Goal: Task Accomplishment & Management: Complete application form

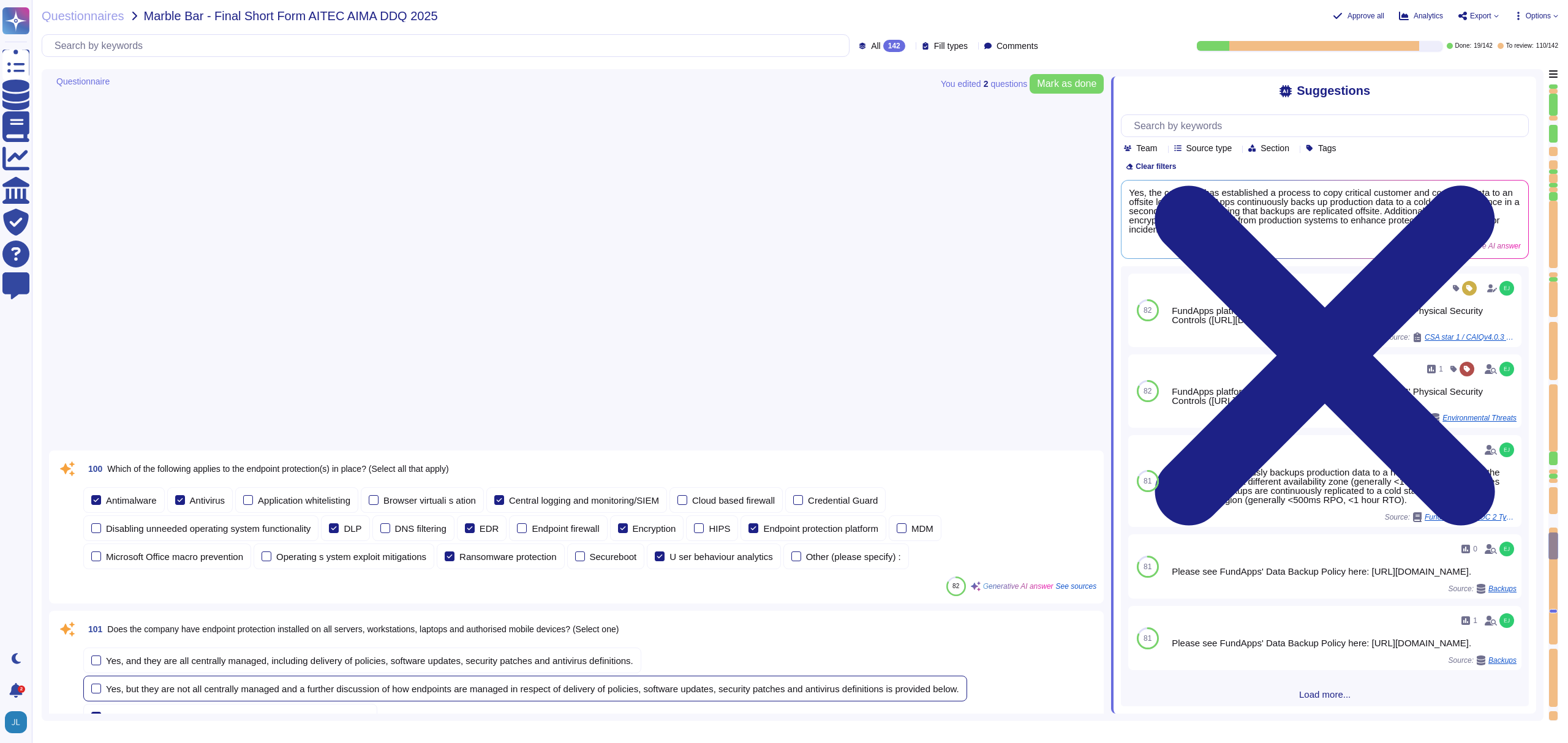
scroll to position [10057, 0]
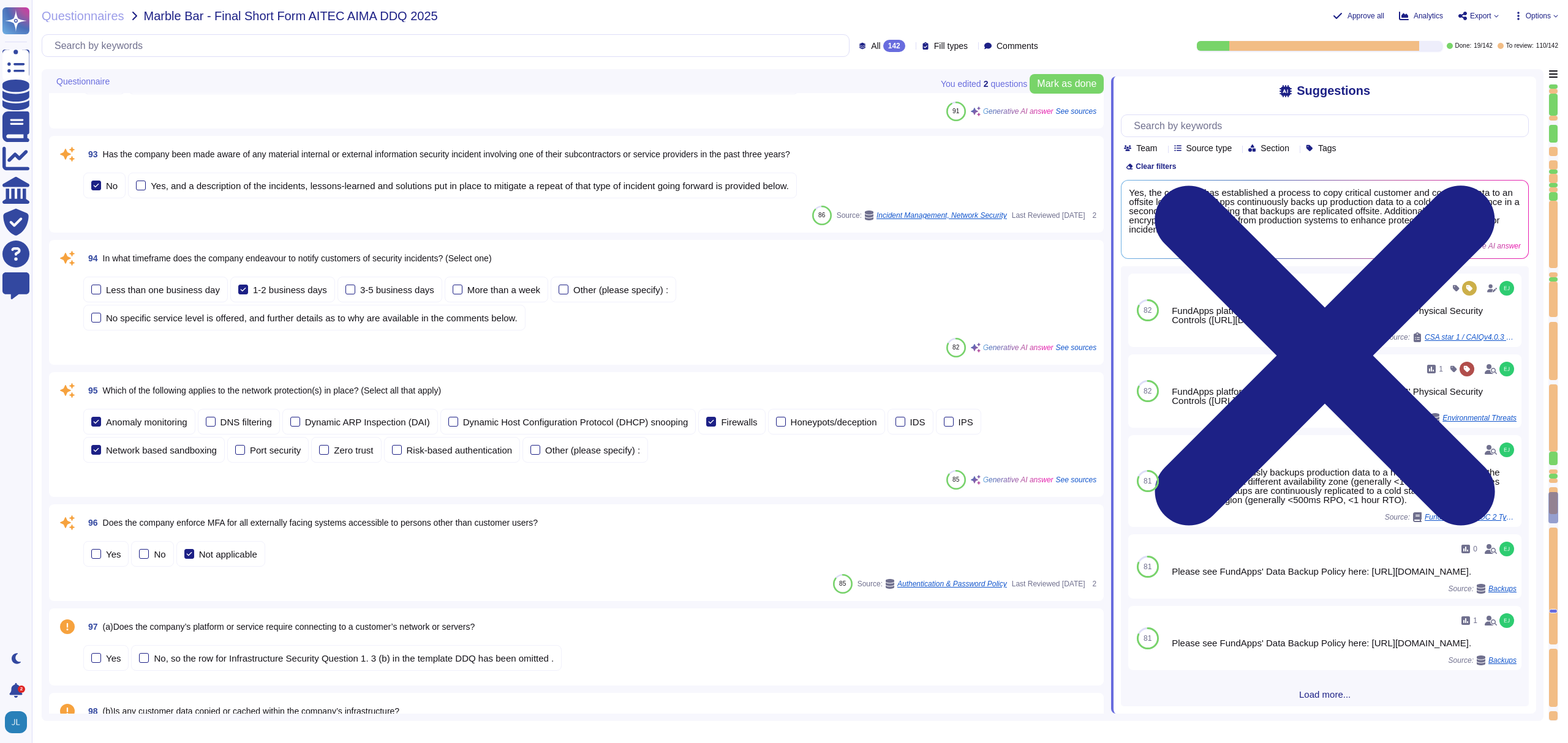
click at [259, 255] on span "In what timeframe does the company endeavour to notify customers of security in…" at bounding box center [297, 258] width 389 height 10
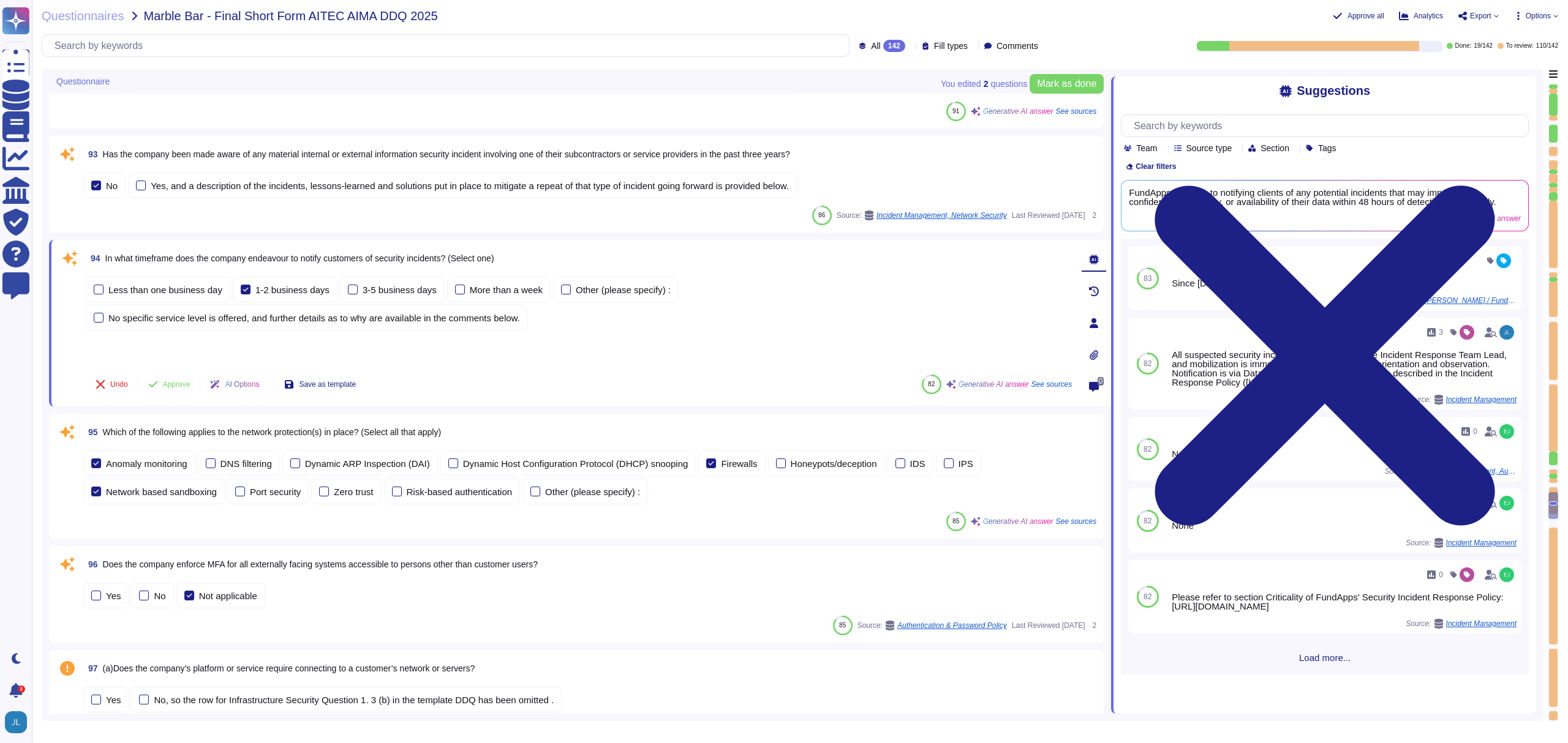
click at [1048, 384] on span "See sources" at bounding box center [1052, 384] width 41 height 7
click at [1049, 386] on span "See sources" at bounding box center [1052, 384] width 41 height 7
click at [876, 343] on div "Less than one business day 1-2 business days 3-5 business days More than a week…" at bounding box center [579, 320] width 986 height 91
click at [1037, 381] on span "See sources" at bounding box center [1052, 384] width 41 height 7
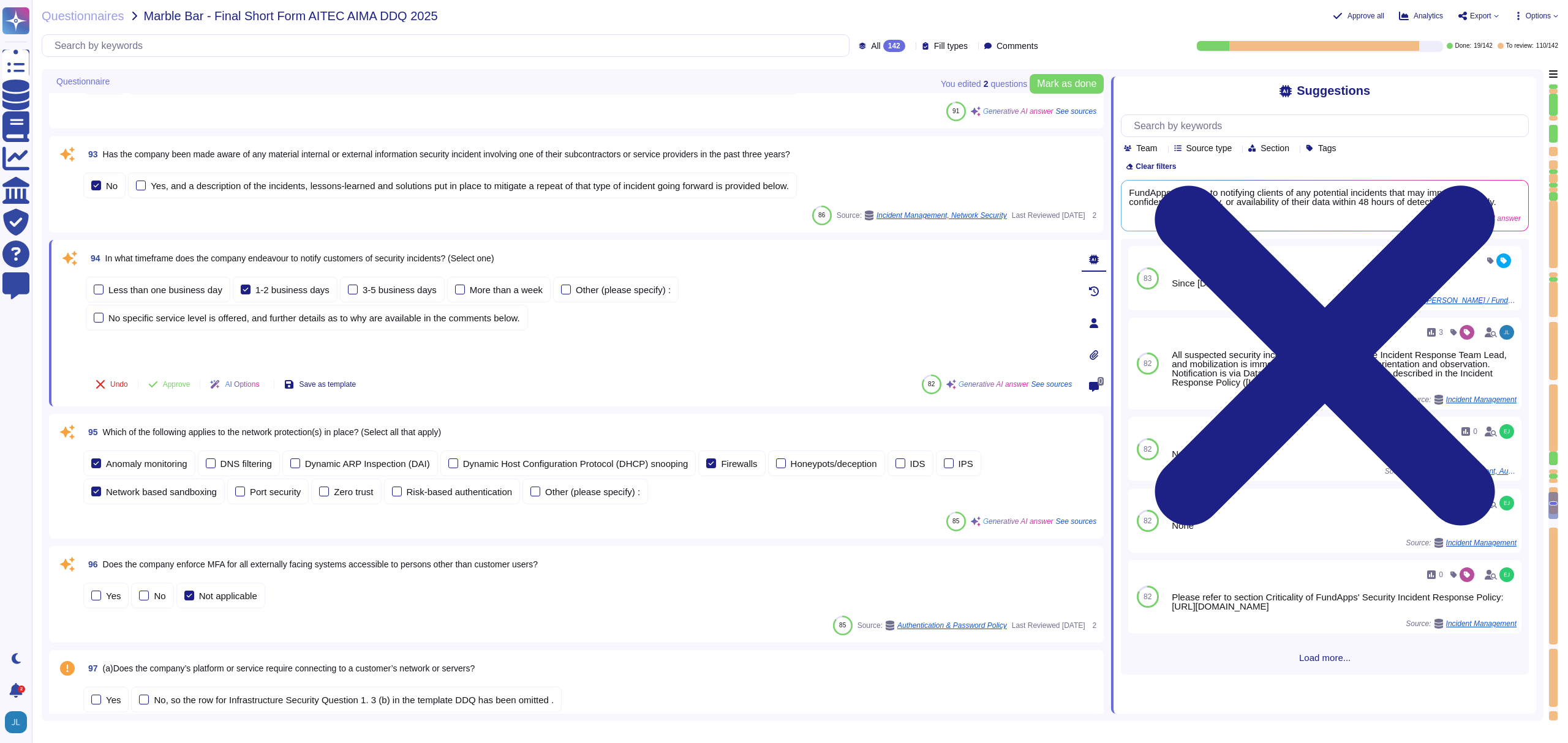
click at [748, 321] on div "Less than one business day 1-2 business days 3-5 business days More than a week…" at bounding box center [579, 303] width 986 height 54
click at [473, 253] on span "In what timeframe does the company endeavour to notify customers of security in…" at bounding box center [299, 258] width 389 height 10
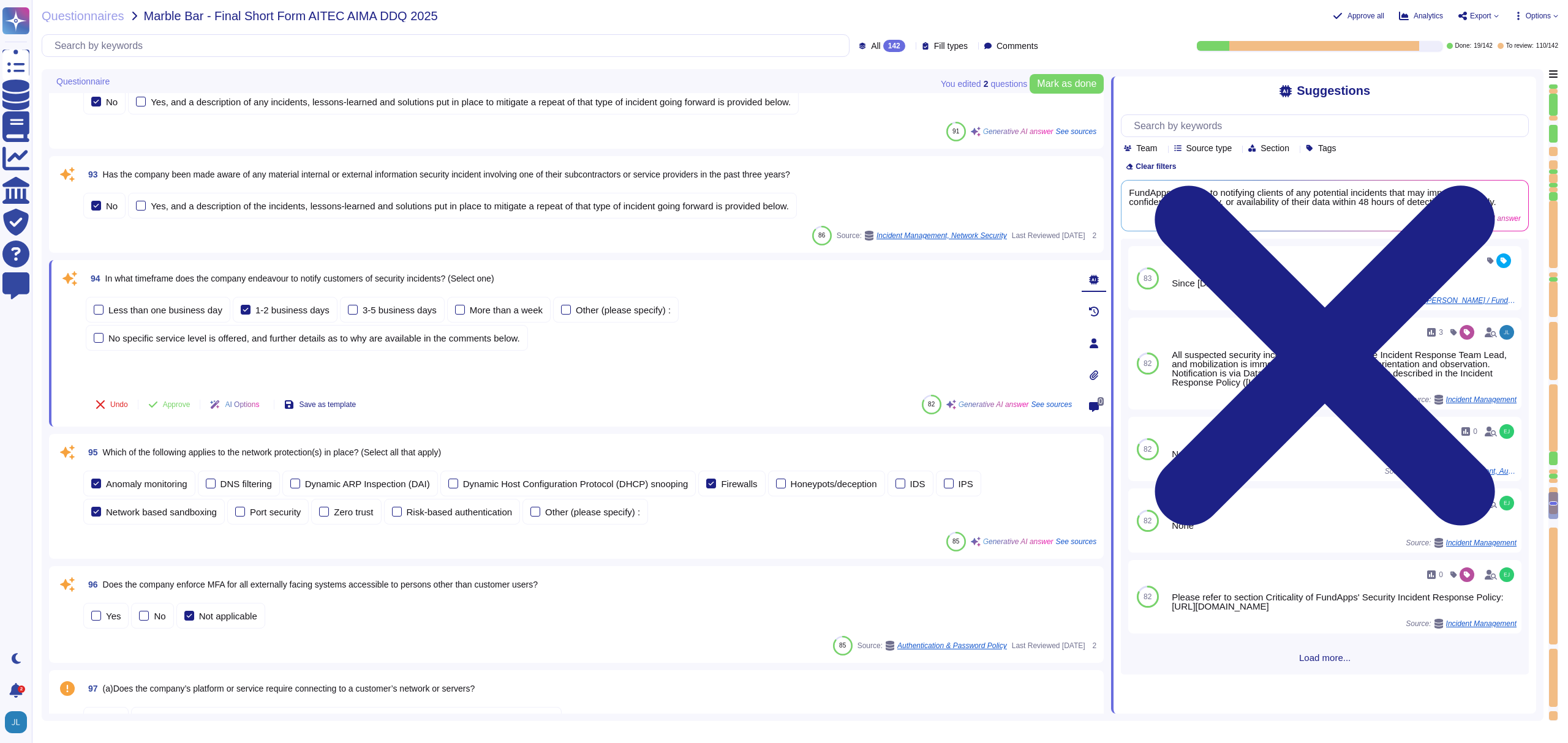
scroll to position [9956, 0]
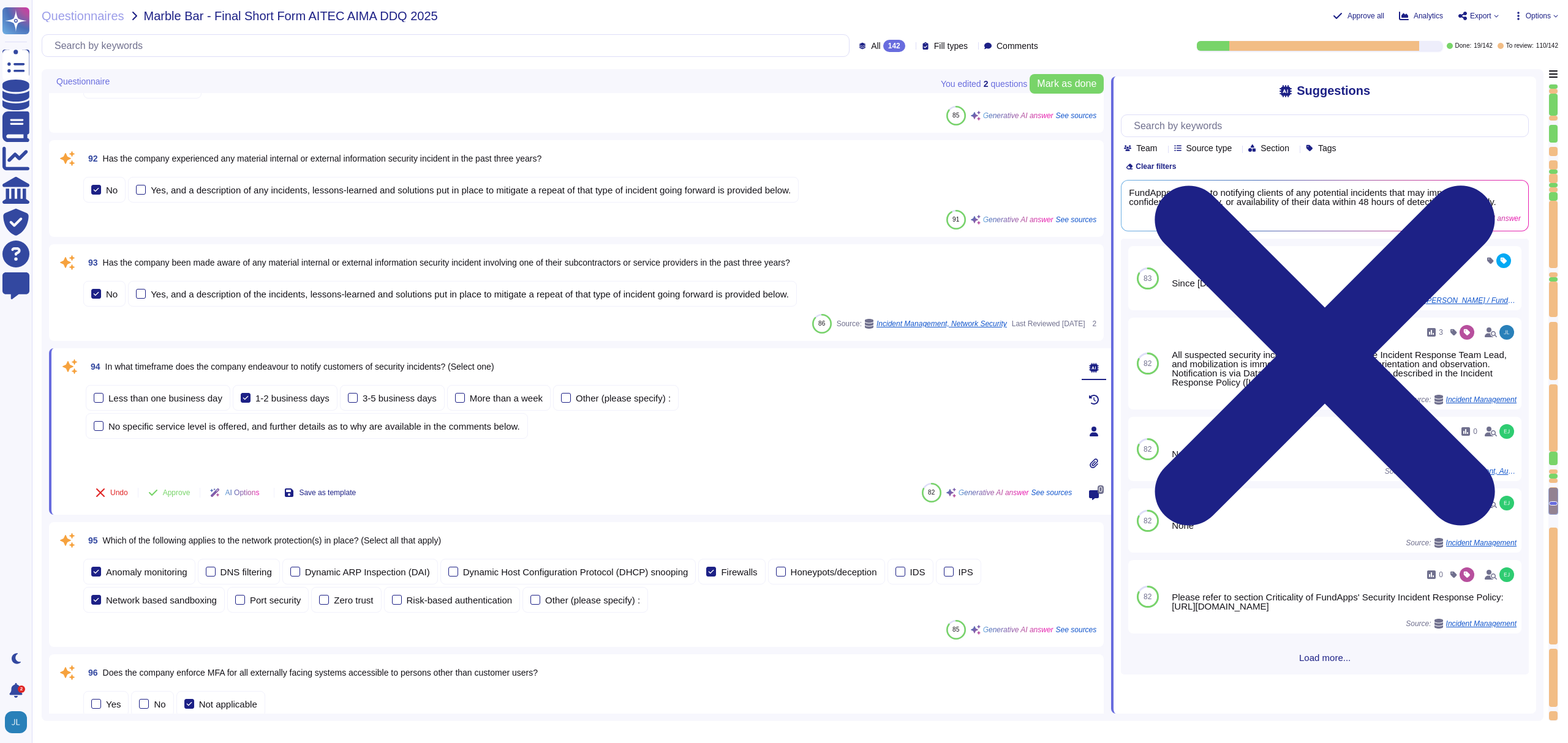
click at [359, 311] on div "93 Has the company been made aware of any material internal or external informa…" at bounding box center [577, 293] width 1040 height 82
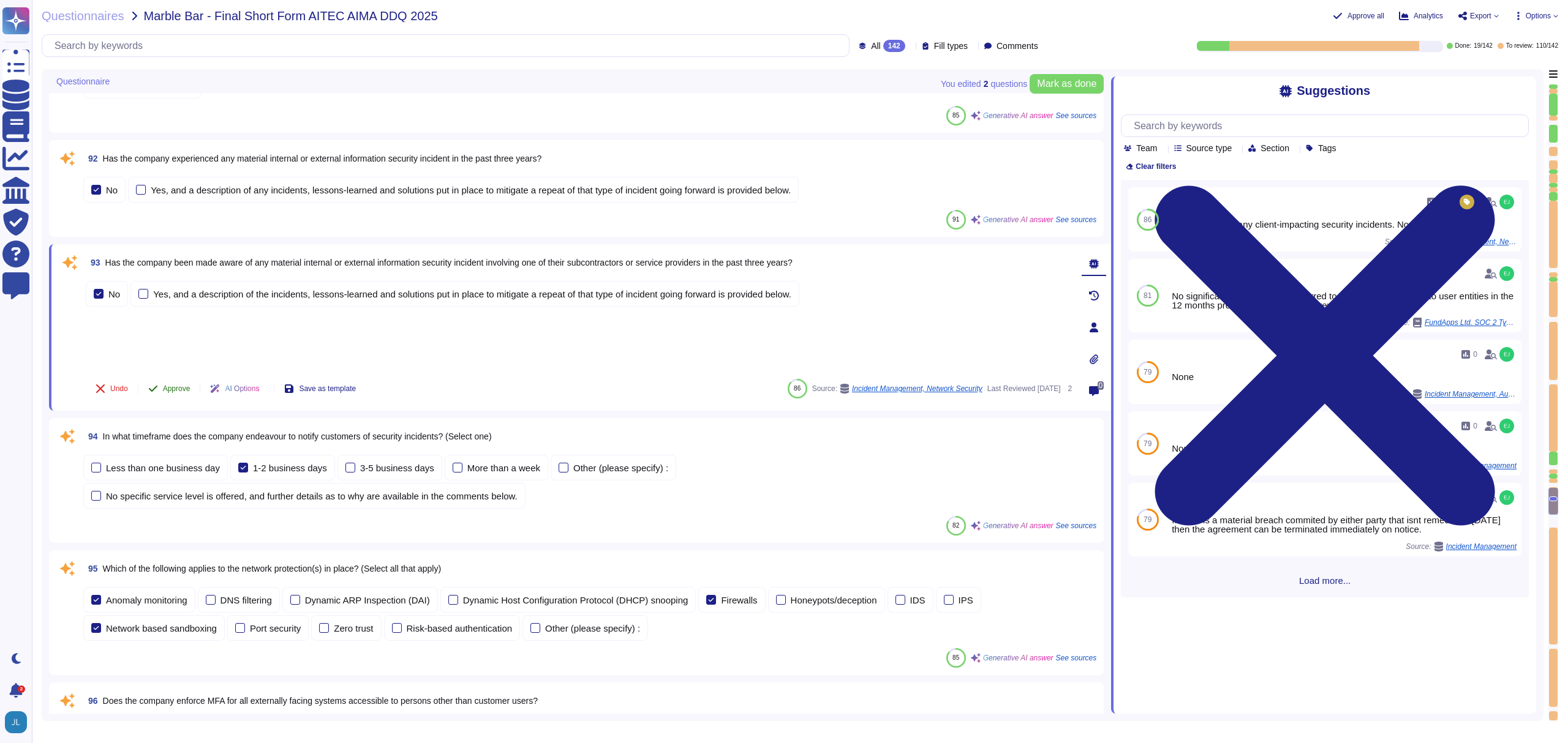
click at [172, 391] on span "Approve" at bounding box center [176, 388] width 27 height 7
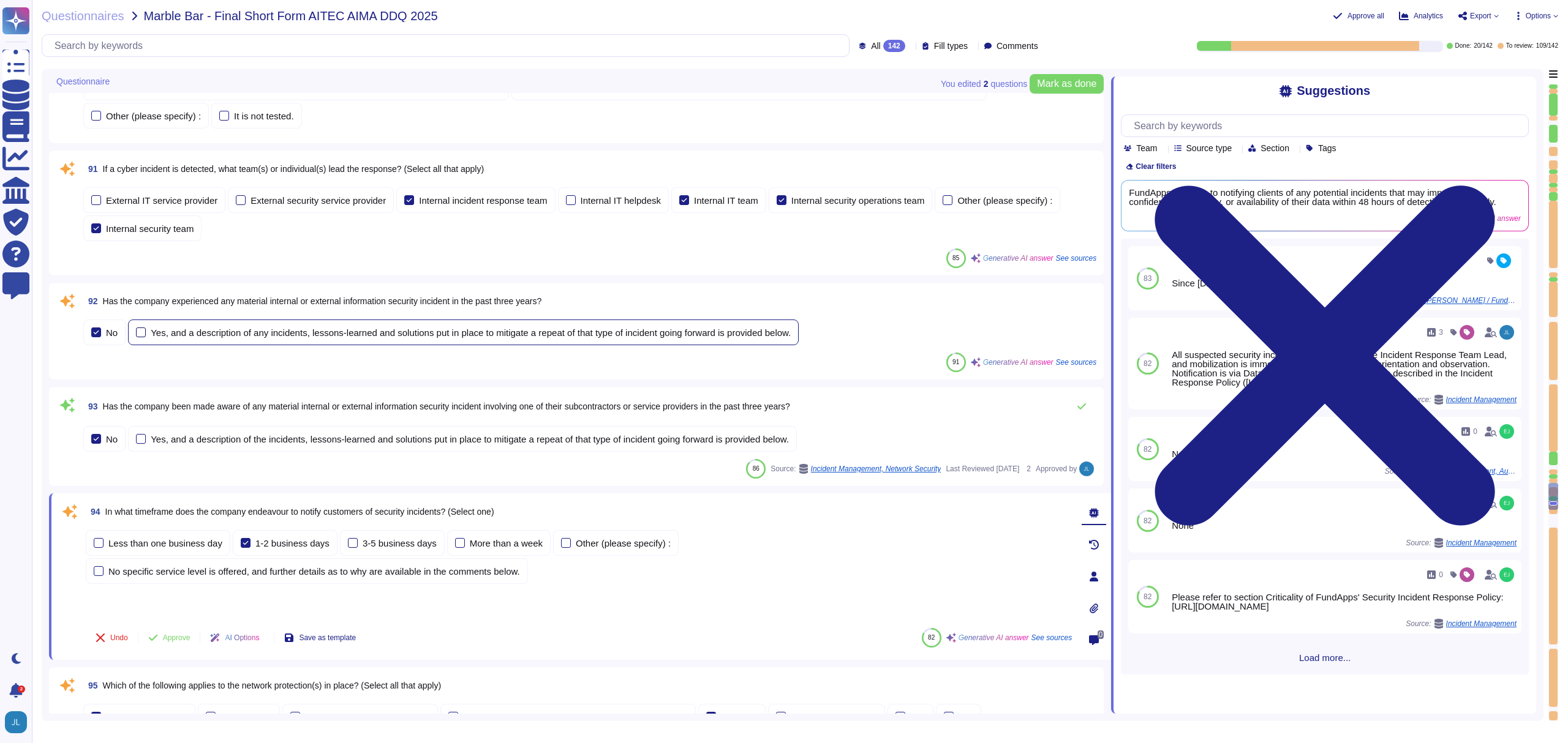
scroll to position [9818, 0]
click at [314, 302] on span "Has the company experienced any material internal or external information secur…" at bounding box center [322, 303] width 439 height 10
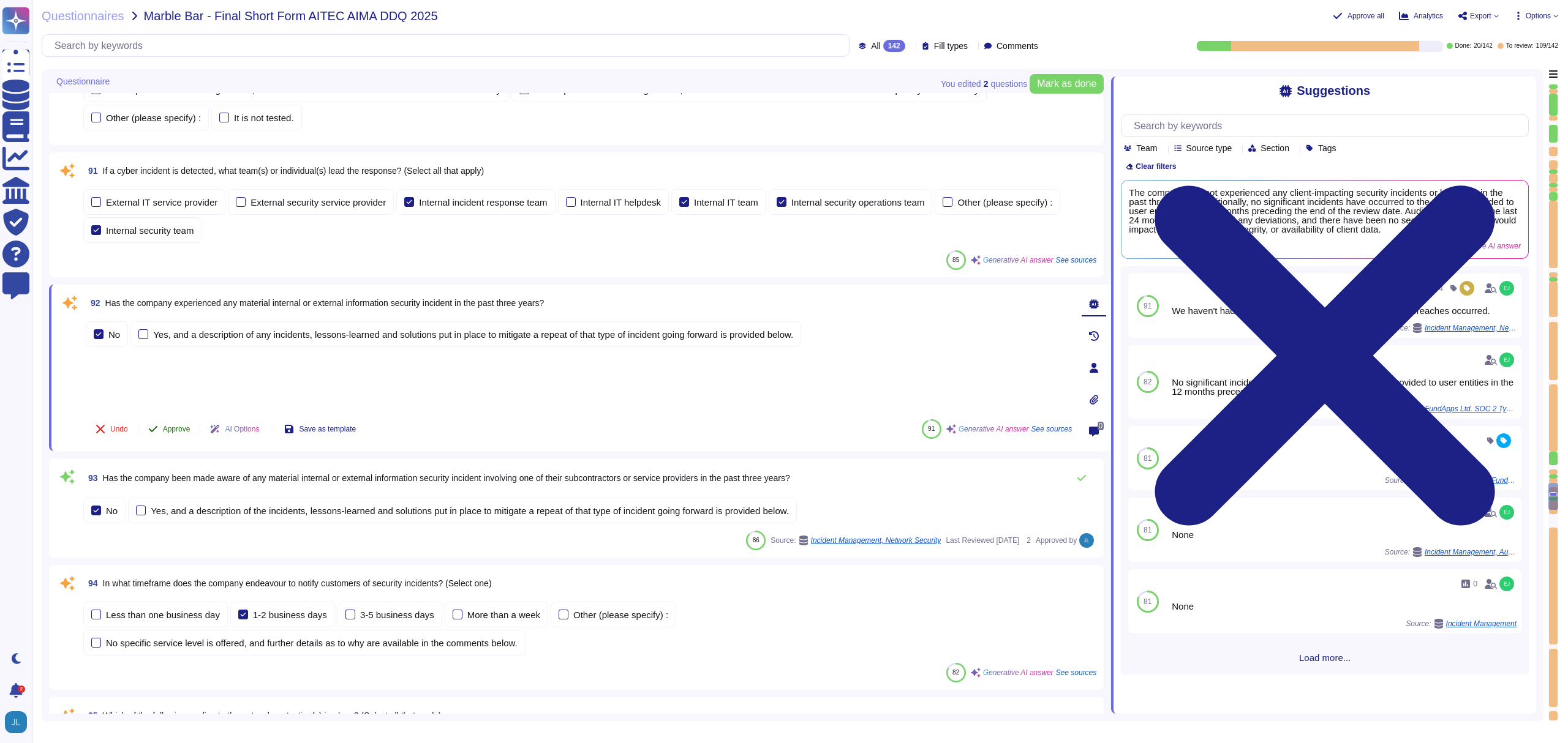
click at [173, 426] on span "Approve" at bounding box center [176, 429] width 27 height 7
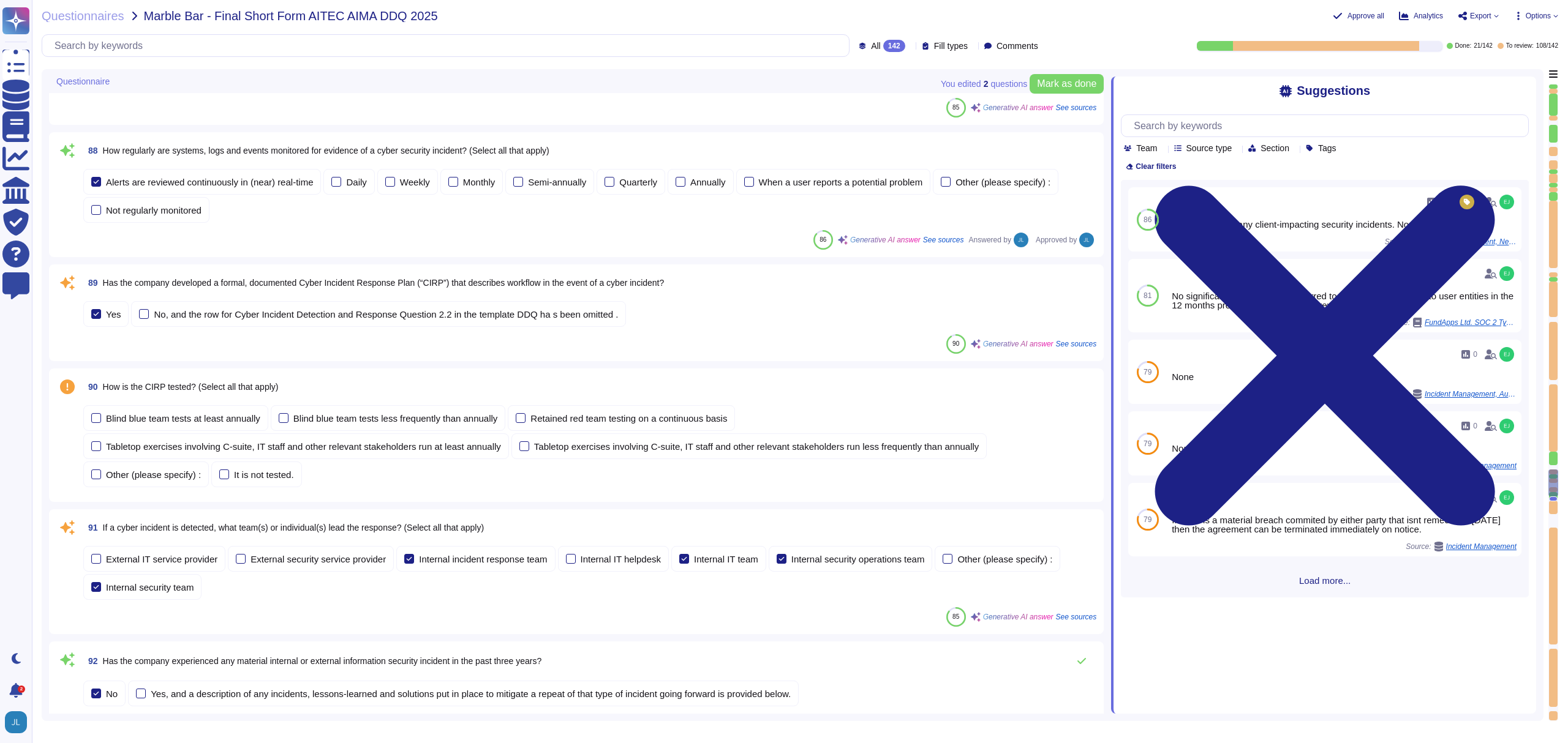
scroll to position [9470, 0]
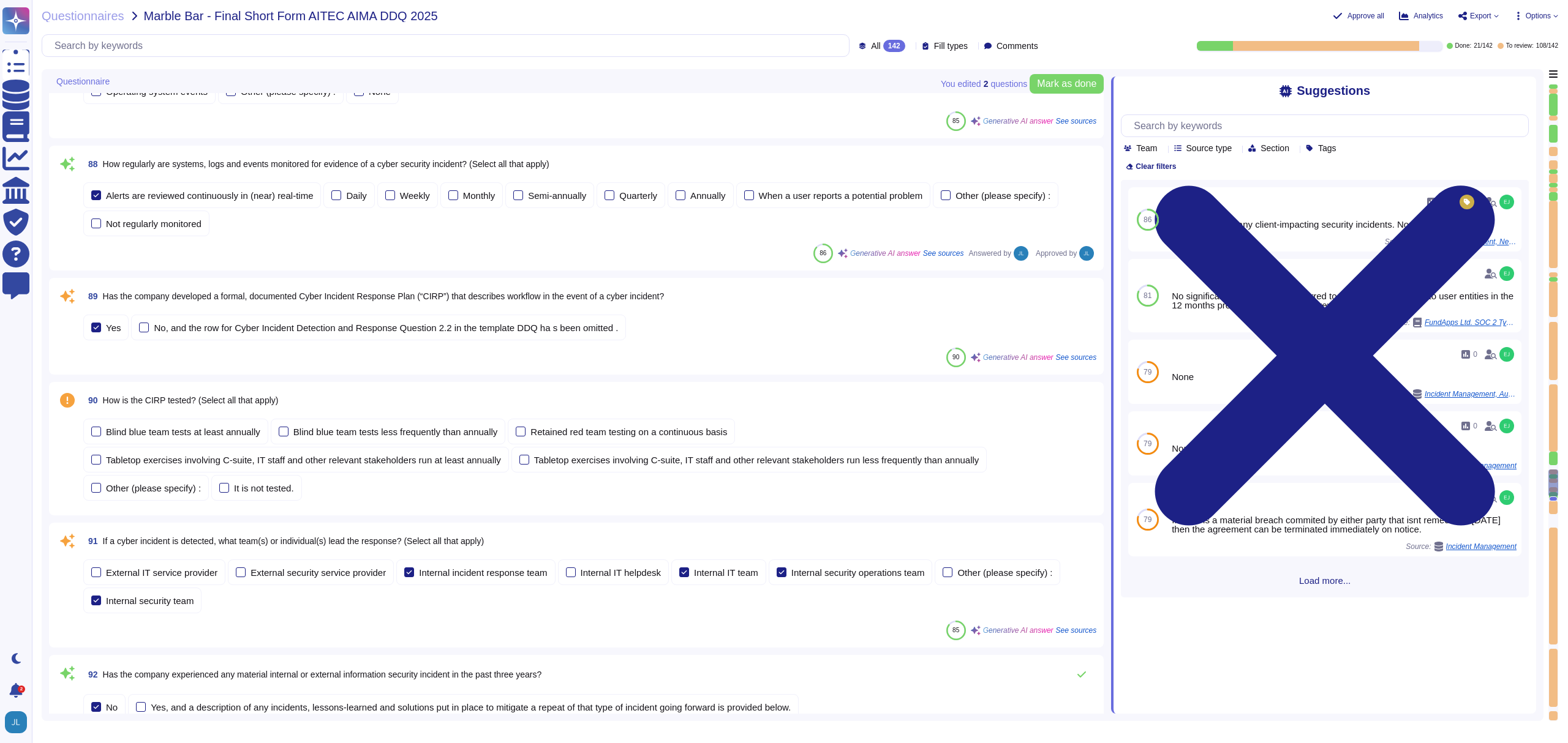
click at [279, 293] on span "Has the company developed a formal, documented Cyber Incident Response Plan (“C…" at bounding box center [383, 296] width 562 height 10
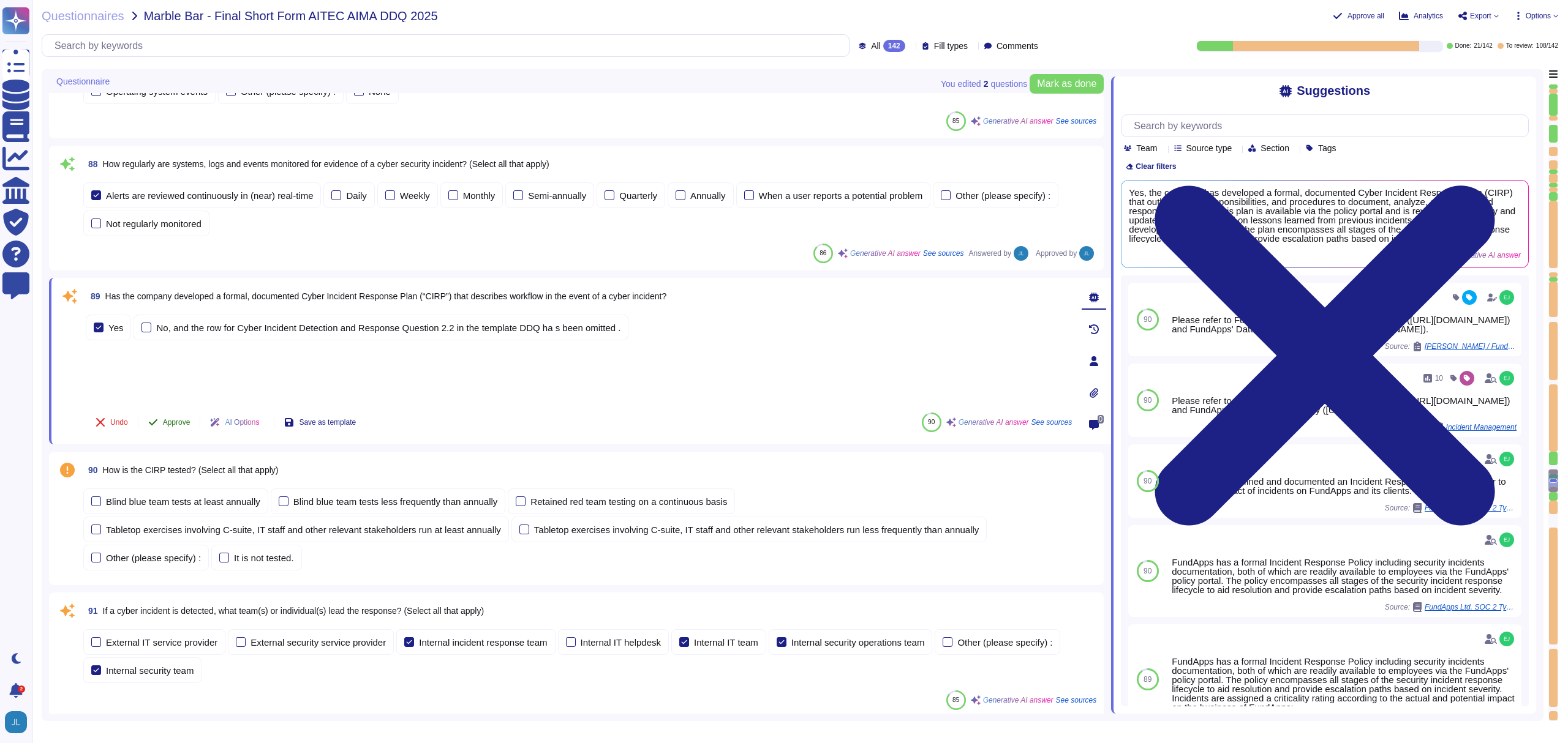
click at [171, 420] on span "Approve" at bounding box center [176, 422] width 27 height 7
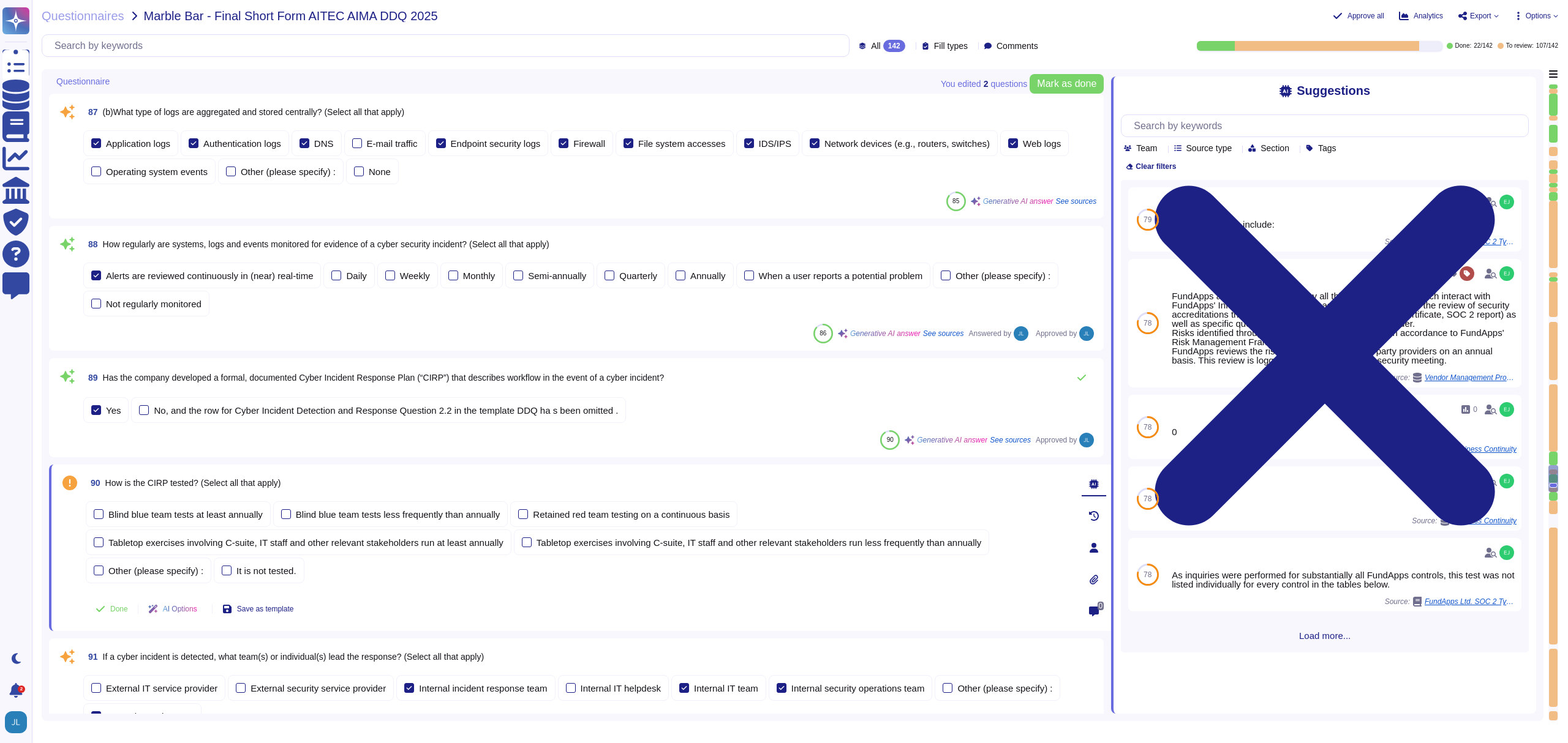
type textarea "Our latest penetration test report can be found on our trust portal here: [URL]…"
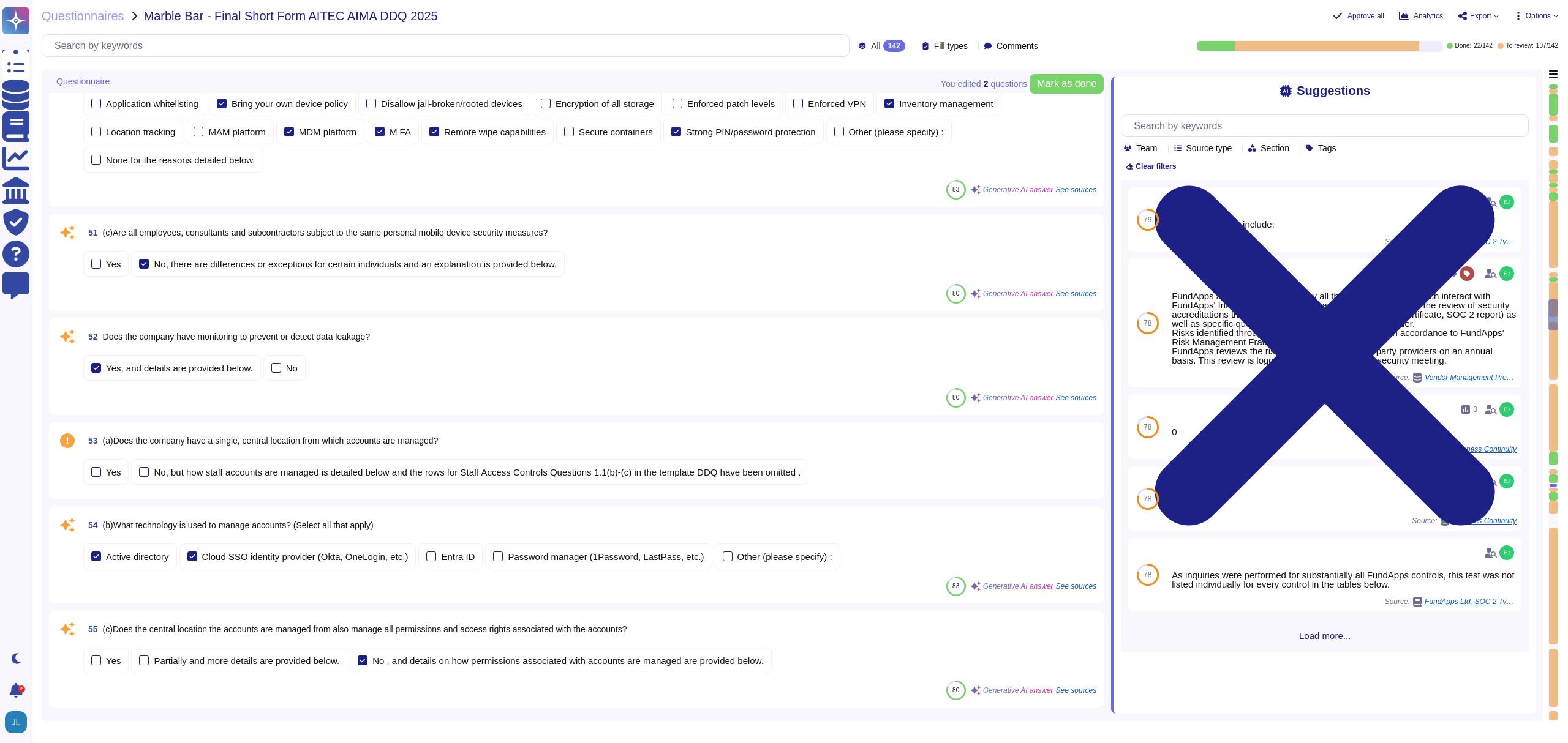
scroll to position [5424, 0]
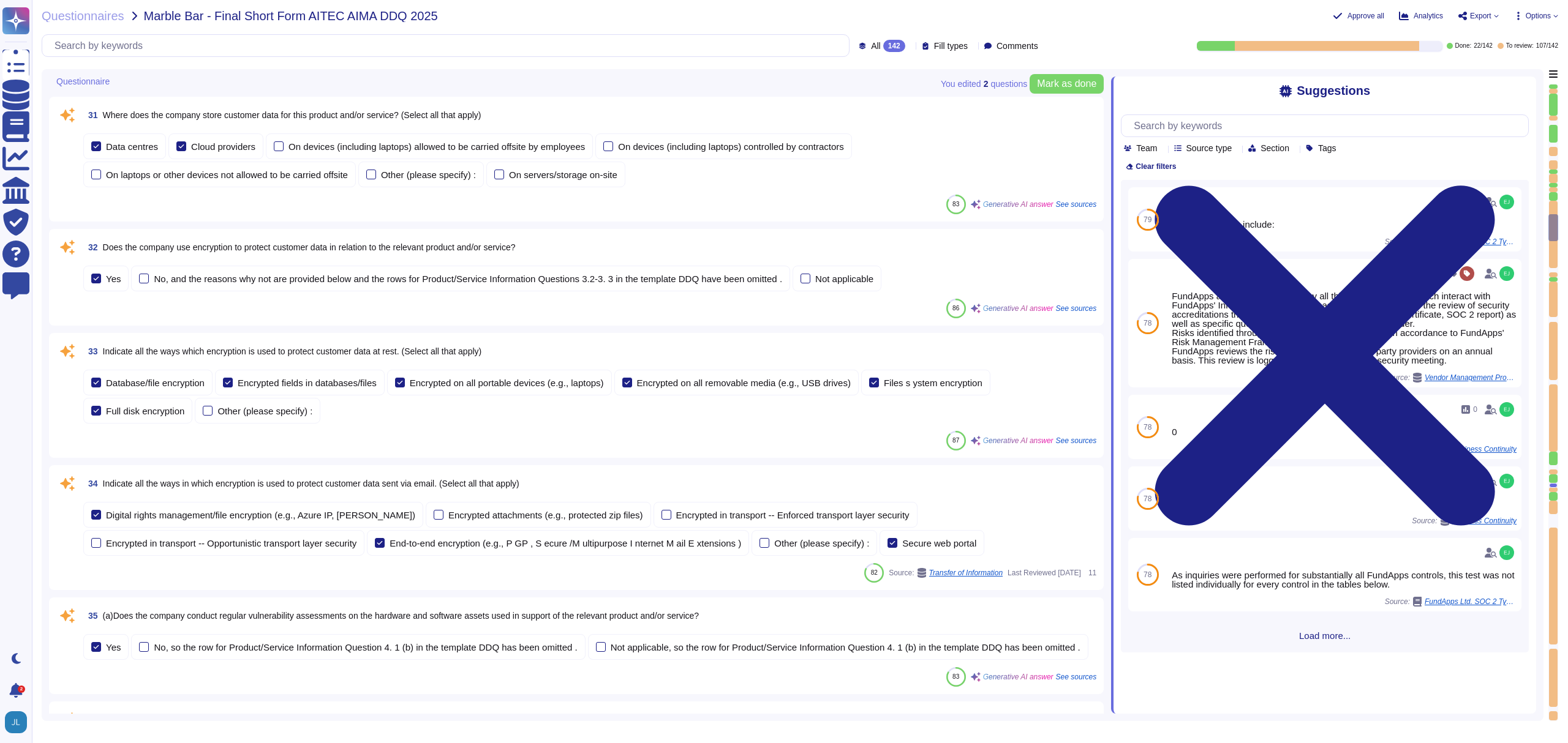
type textarea "FundApps offers a range of services primarily focused on compliance and regulat…"
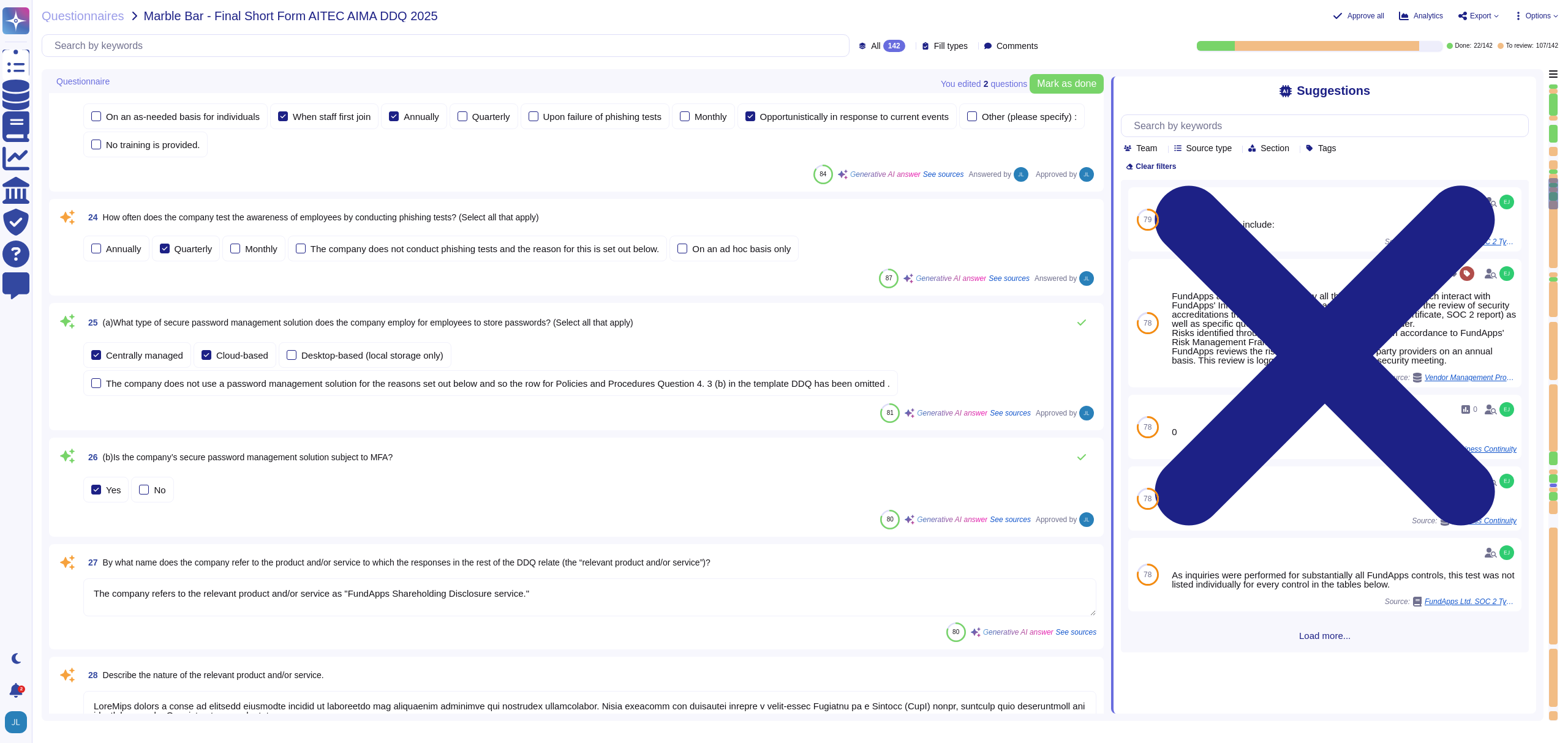
type textarea "The company refers to the relevant product and/or service as "FundApps Sharehol…"
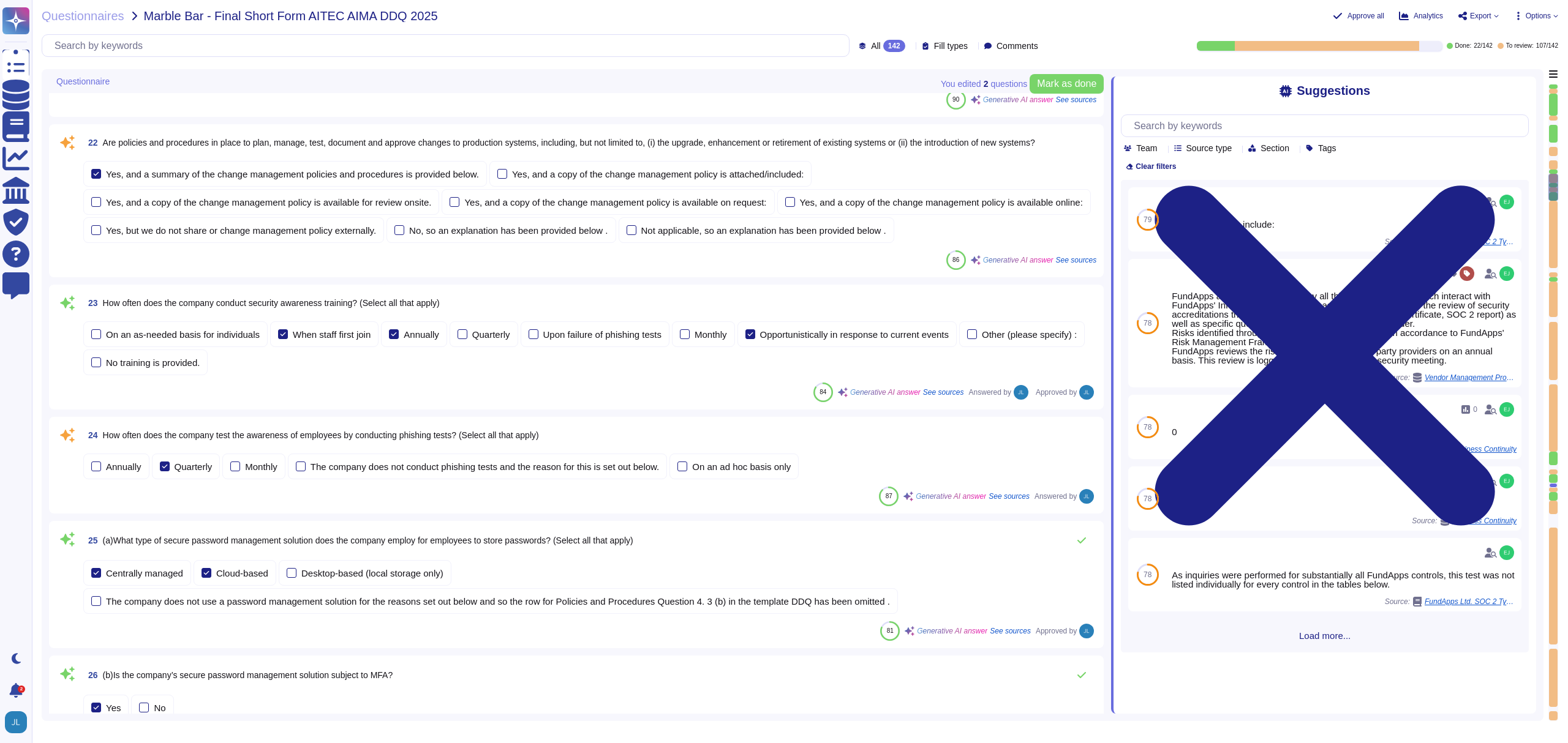
type textarea "The company refers to the relevant product and/or service as "FundApps Sharehol…"
type textarea "FundApps offers a range of services primarily focused on compliance and regulat…"
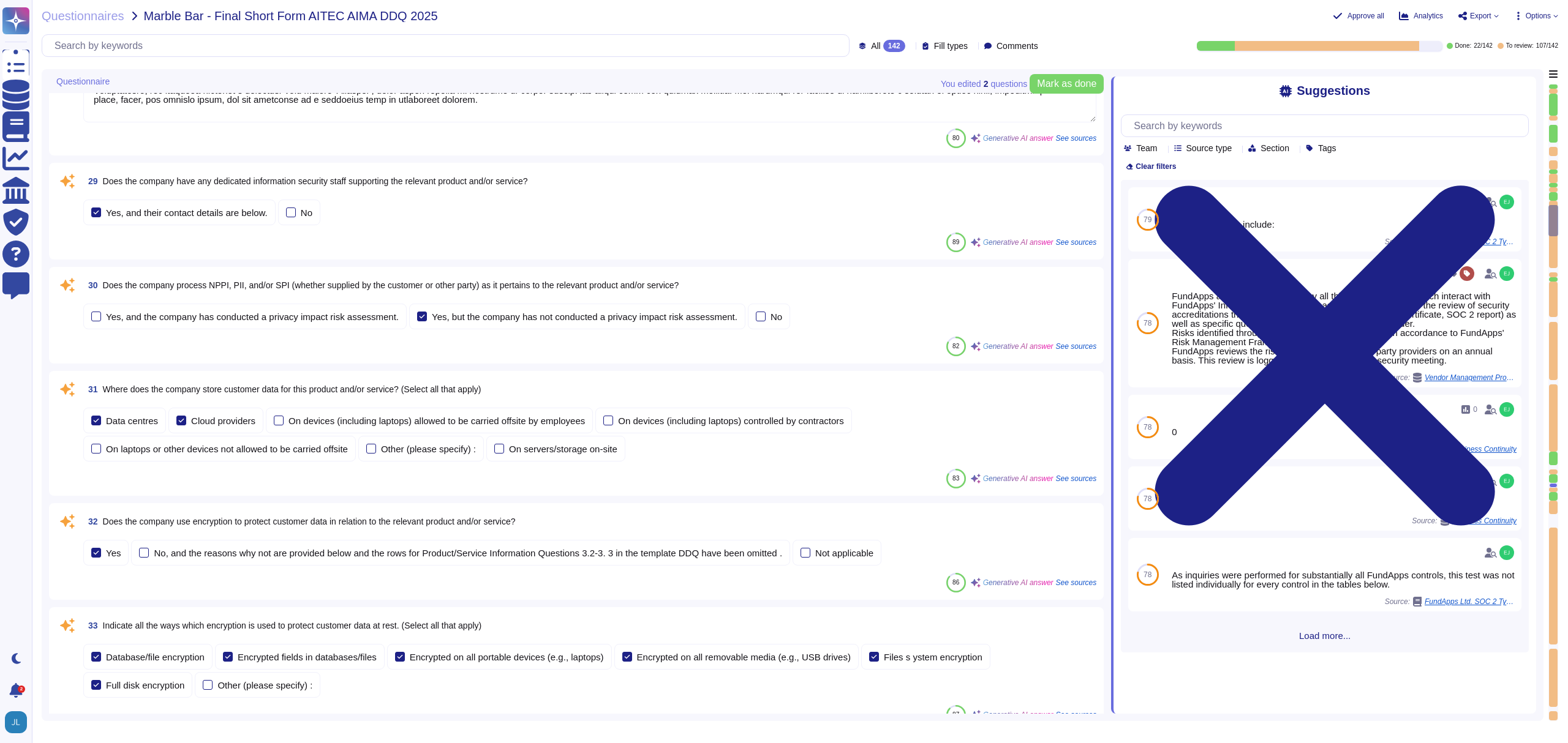
scroll to position [2924, 0]
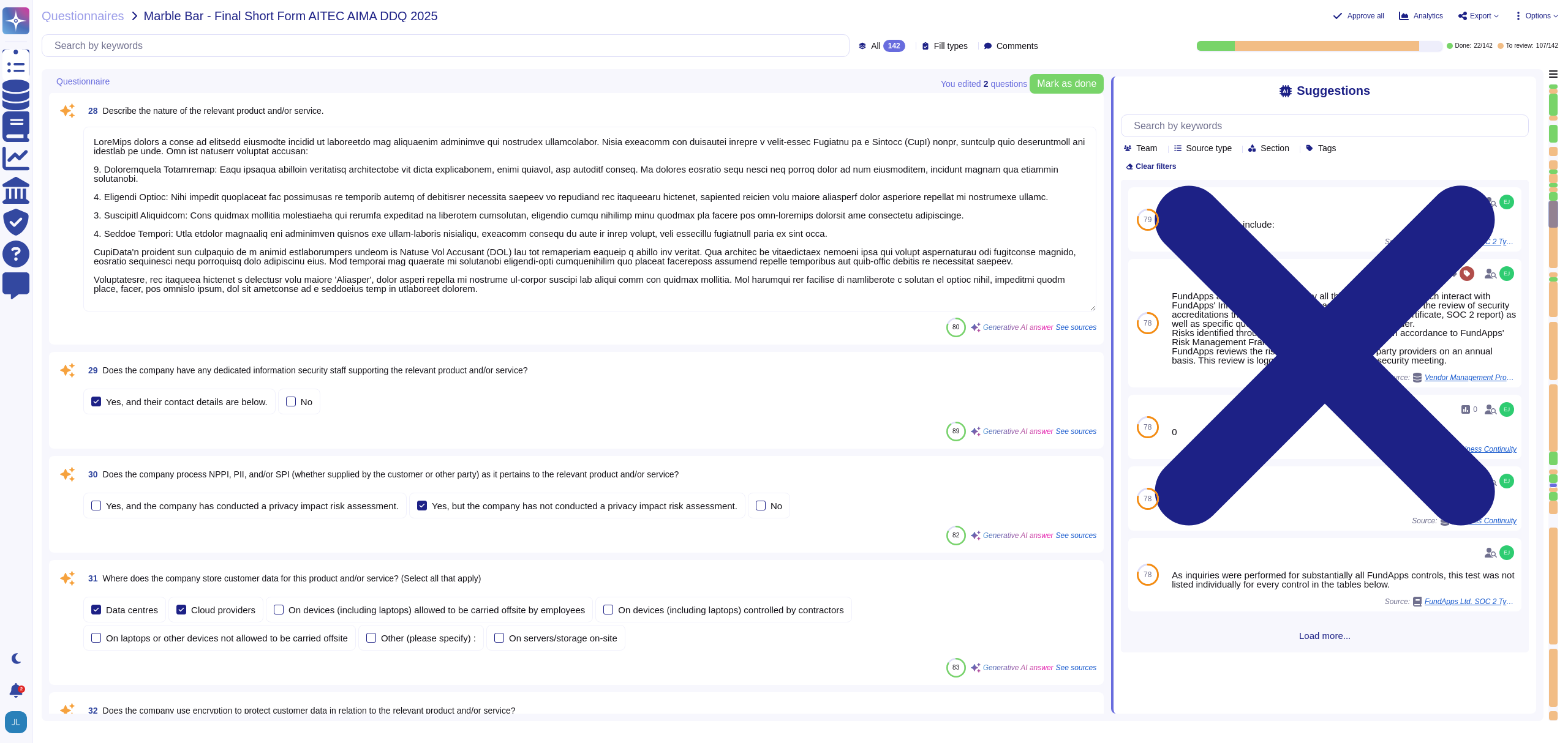
type textarea "The company refers to the relevant product and/or service as "FundApps Sharehol…"
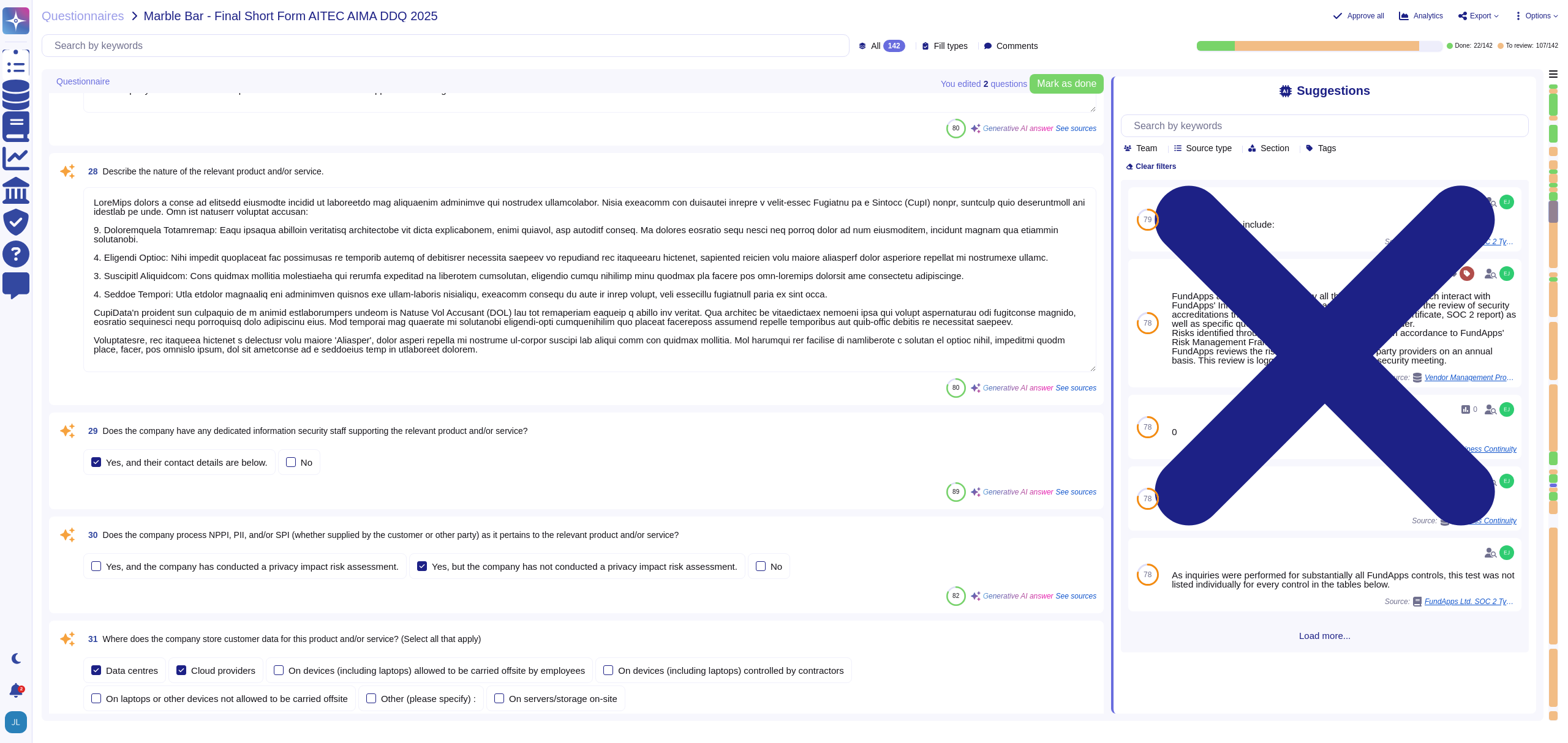
scroll to position [2853, 0]
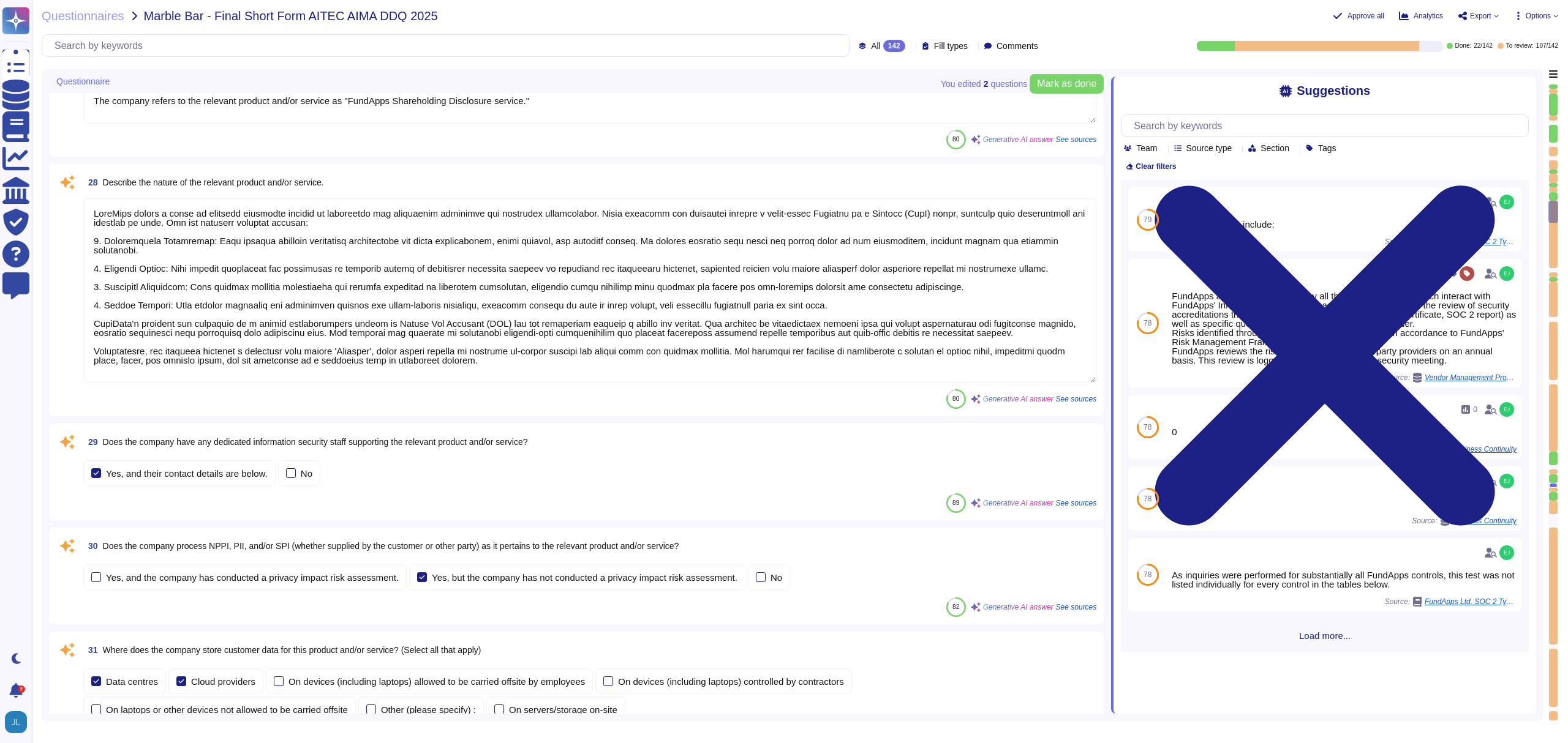
click at [105, 239] on textarea at bounding box center [590, 291] width 1013 height 185
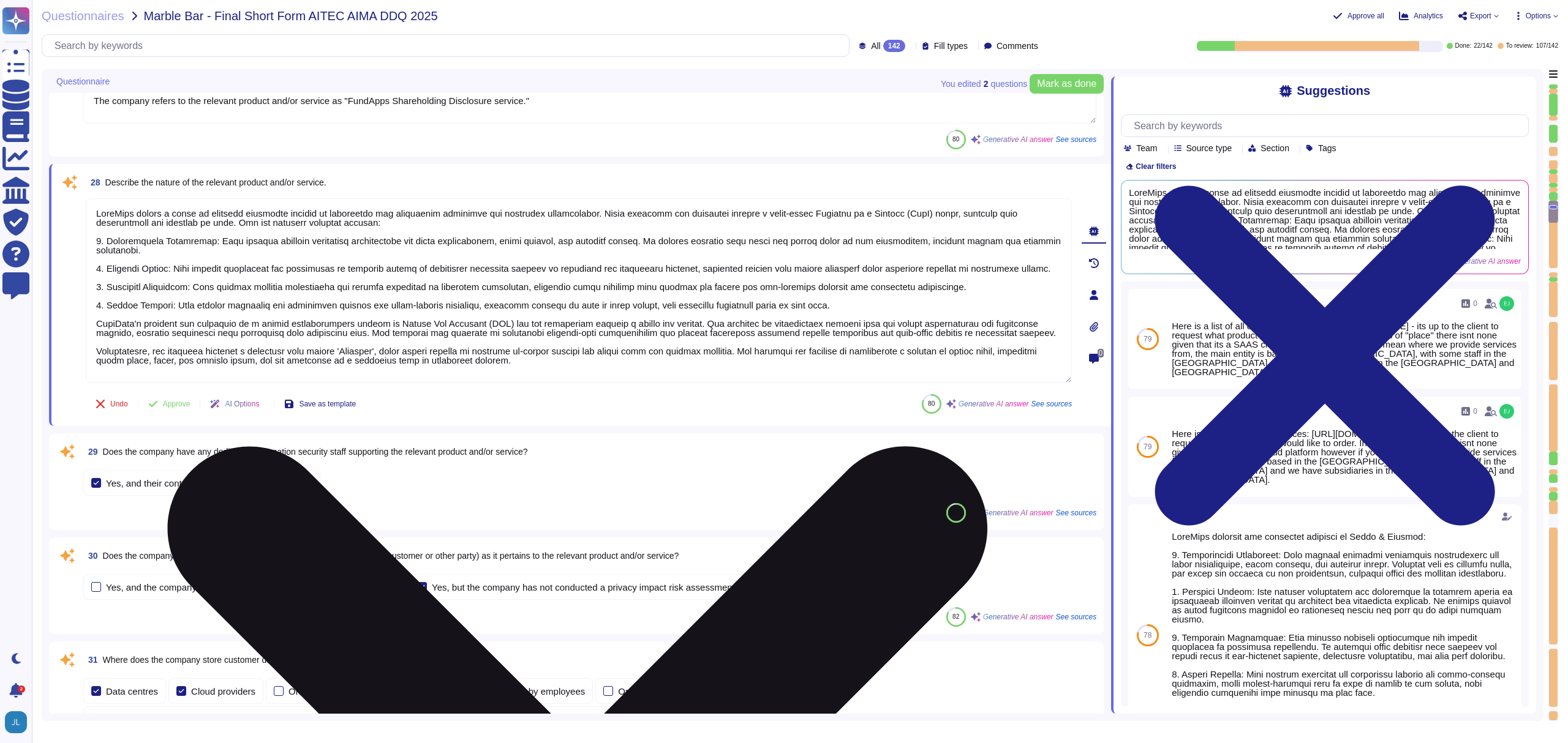
drag, startPoint x: 105, startPoint y: 241, endPoint x: 89, endPoint y: 200, distance: 44.0
click at [89, 200] on textarea at bounding box center [579, 291] width 986 height 185
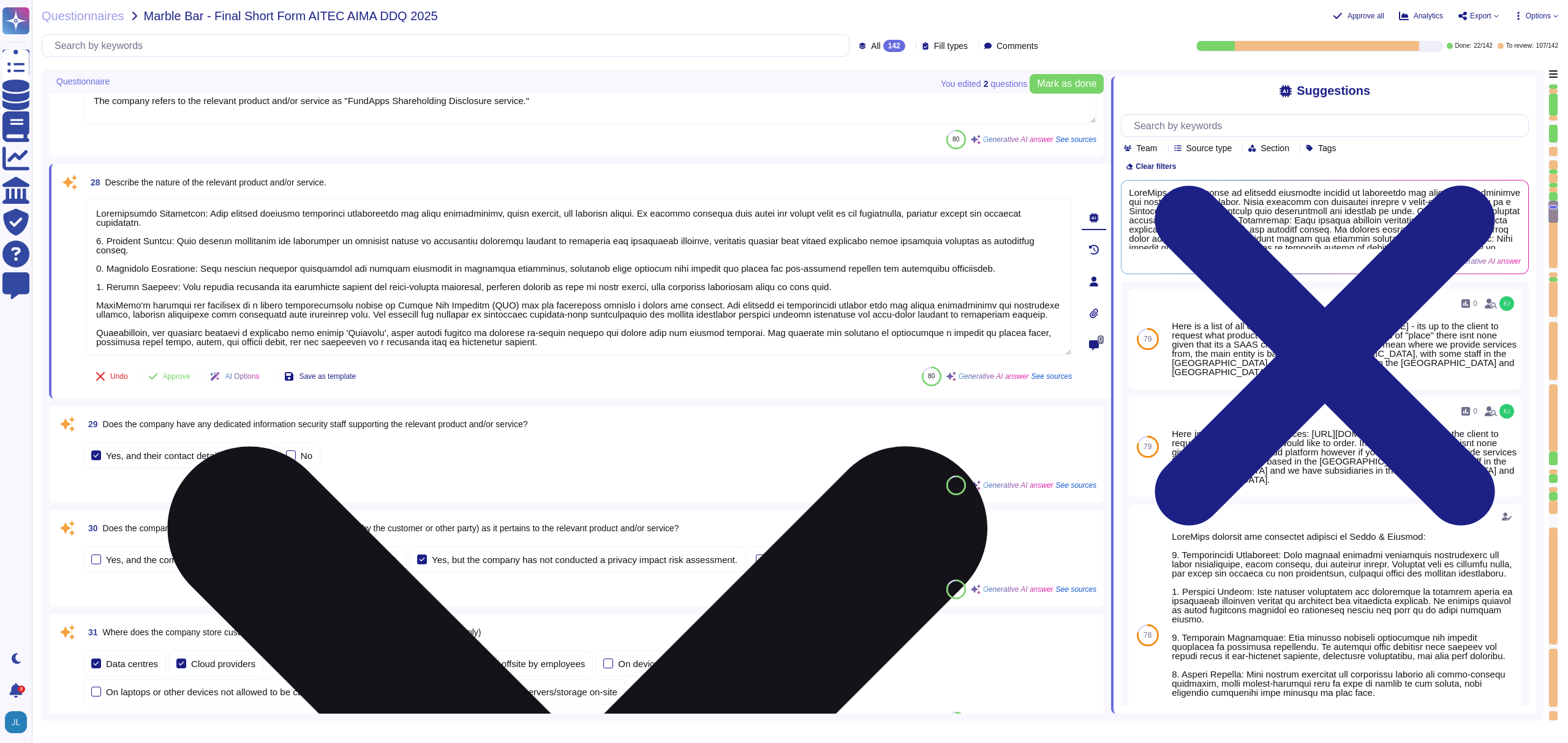
drag, startPoint x: 579, startPoint y: 342, endPoint x: 90, endPoint y: 328, distance: 489.2
click at [90, 328] on textarea at bounding box center [579, 277] width 986 height 157
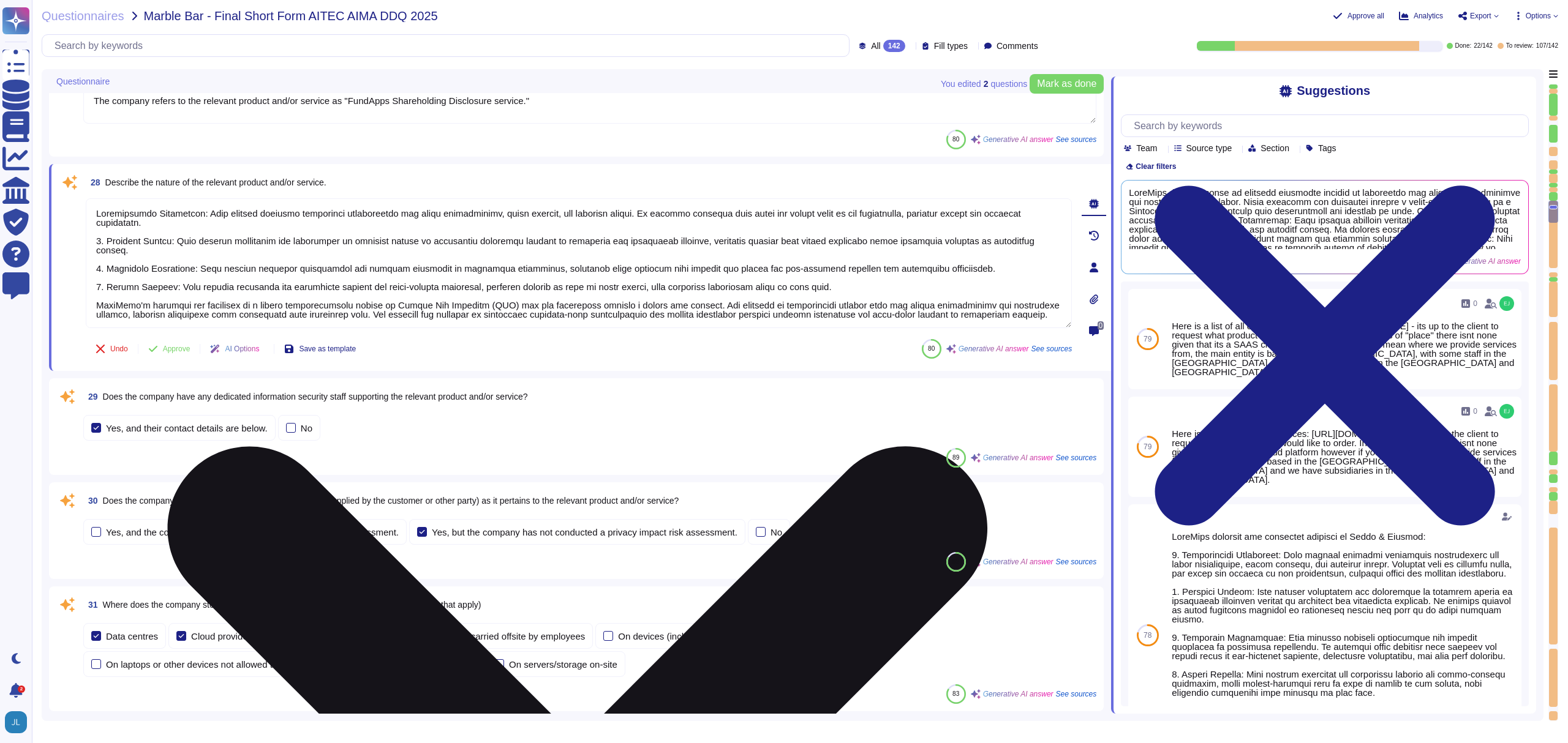
drag, startPoint x: 839, startPoint y: 279, endPoint x: 91, endPoint y: 239, distance: 749.1
click at [91, 239] on textarea at bounding box center [579, 263] width 986 height 130
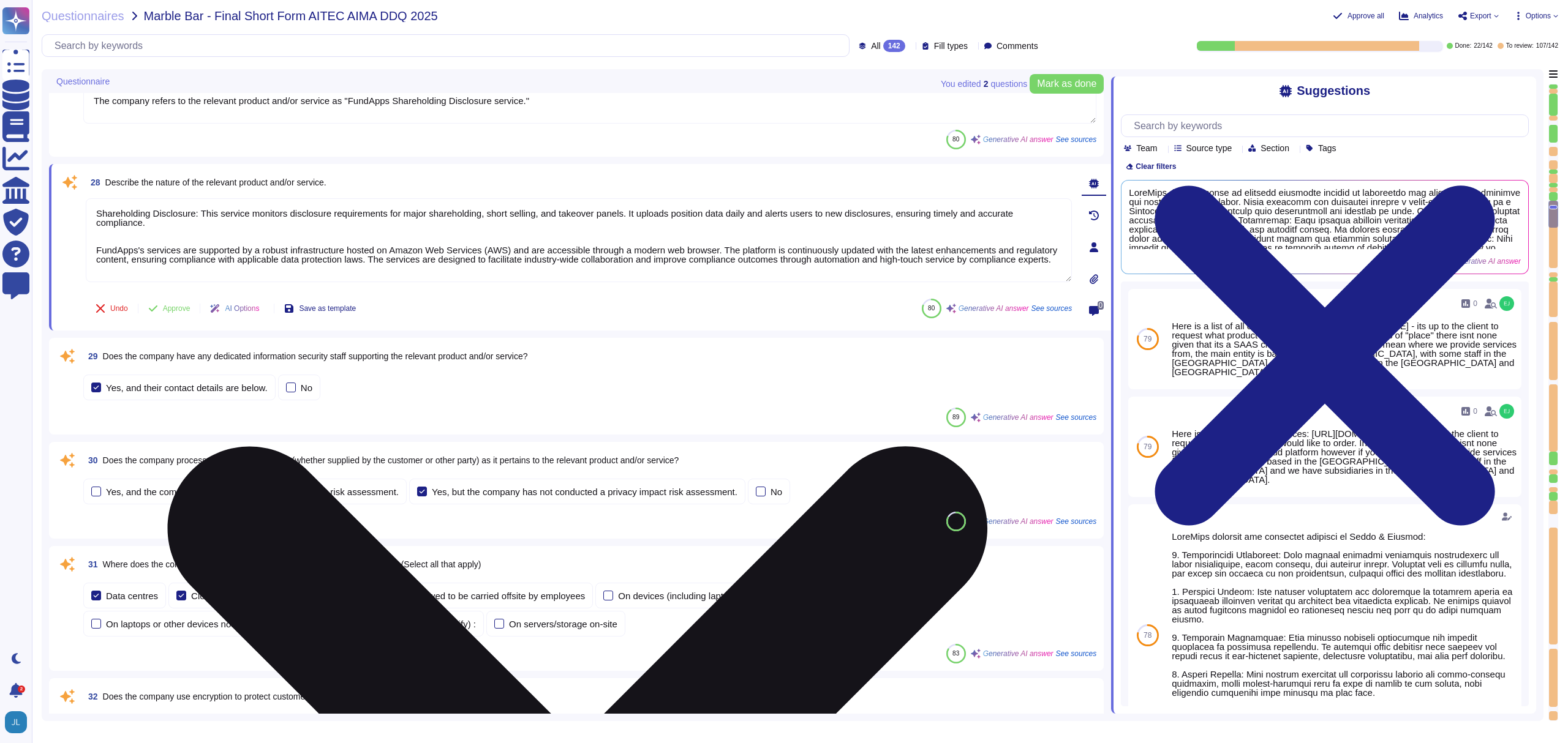
click at [101, 234] on textarea "Shareholding Disclosure: This service monitors disclosure requirements for majo…" at bounding box center [579, 241] width 986 height 84
click at [103, 237] on textarea "Shareholding Disclosure: This service monitors disclosure requirements for majo…" at bounding box center [579, 241] width 986 height 84
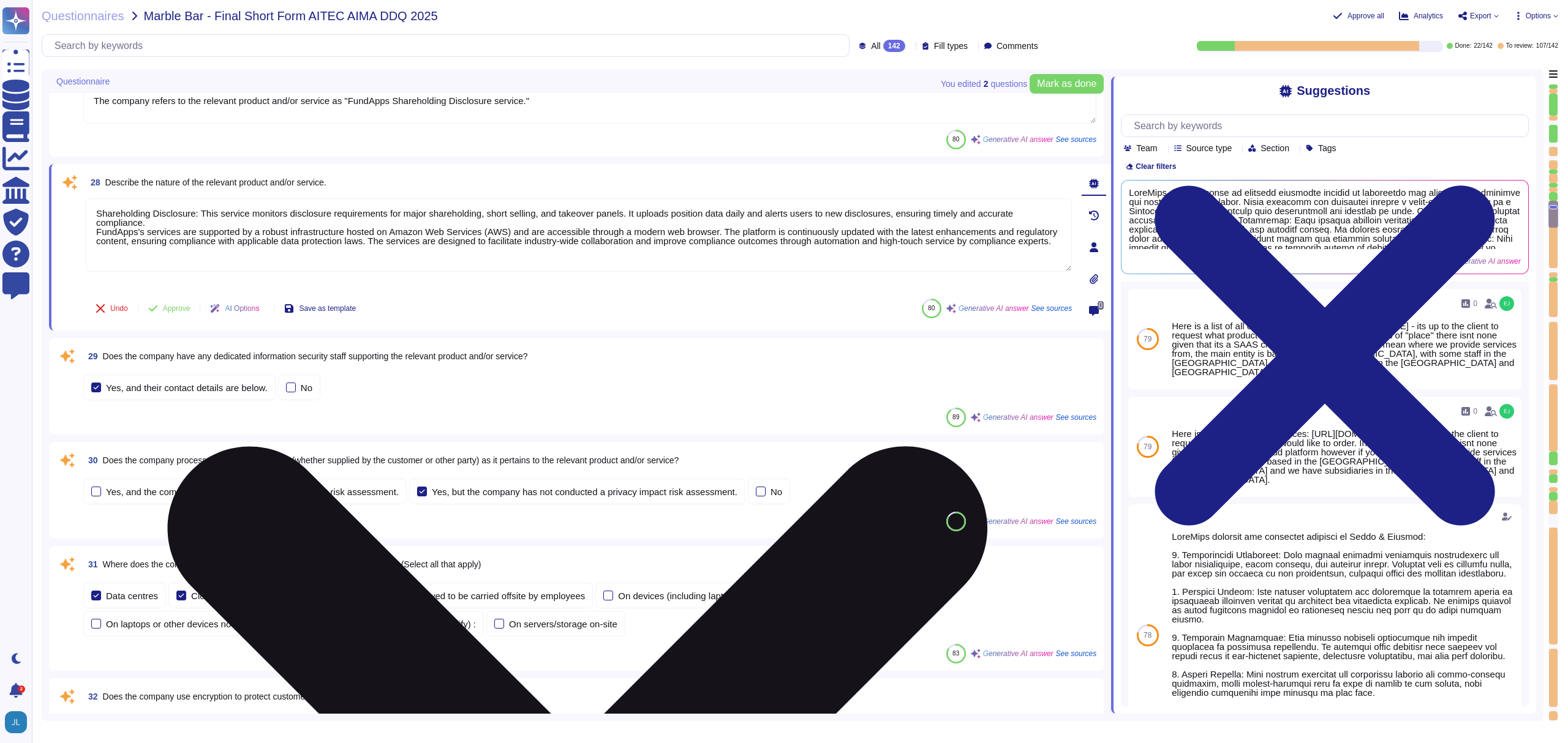
click at [233, 255] on textarea "Shareholding Disclosure: This service monitors disclosure requirements for majo…" at bounding box center [579, 235] width 986 height 73
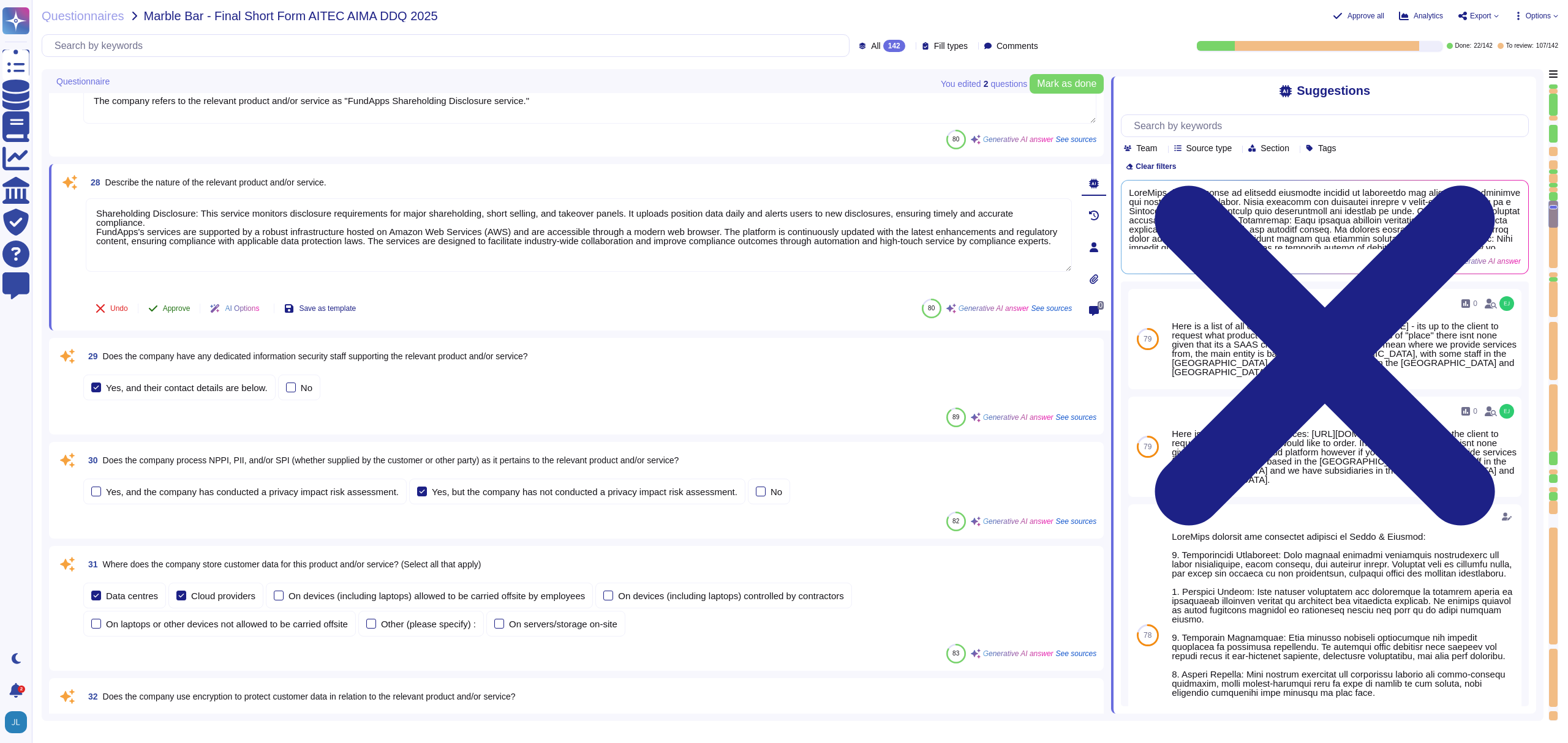
click at [167, 309] on span "Approve" at bounding box center [176, 309] width 27 height 7
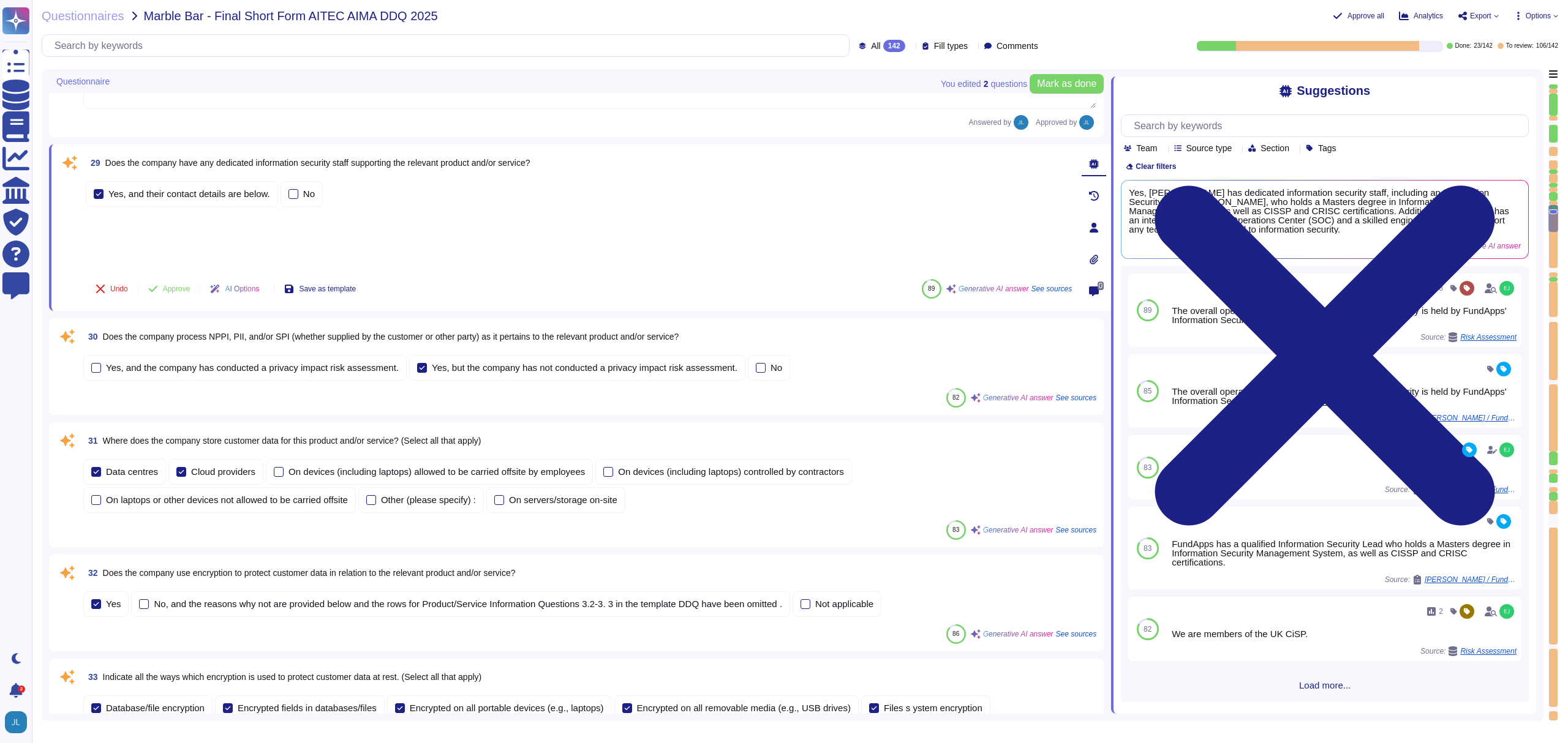
scroll to position [2690, 0]
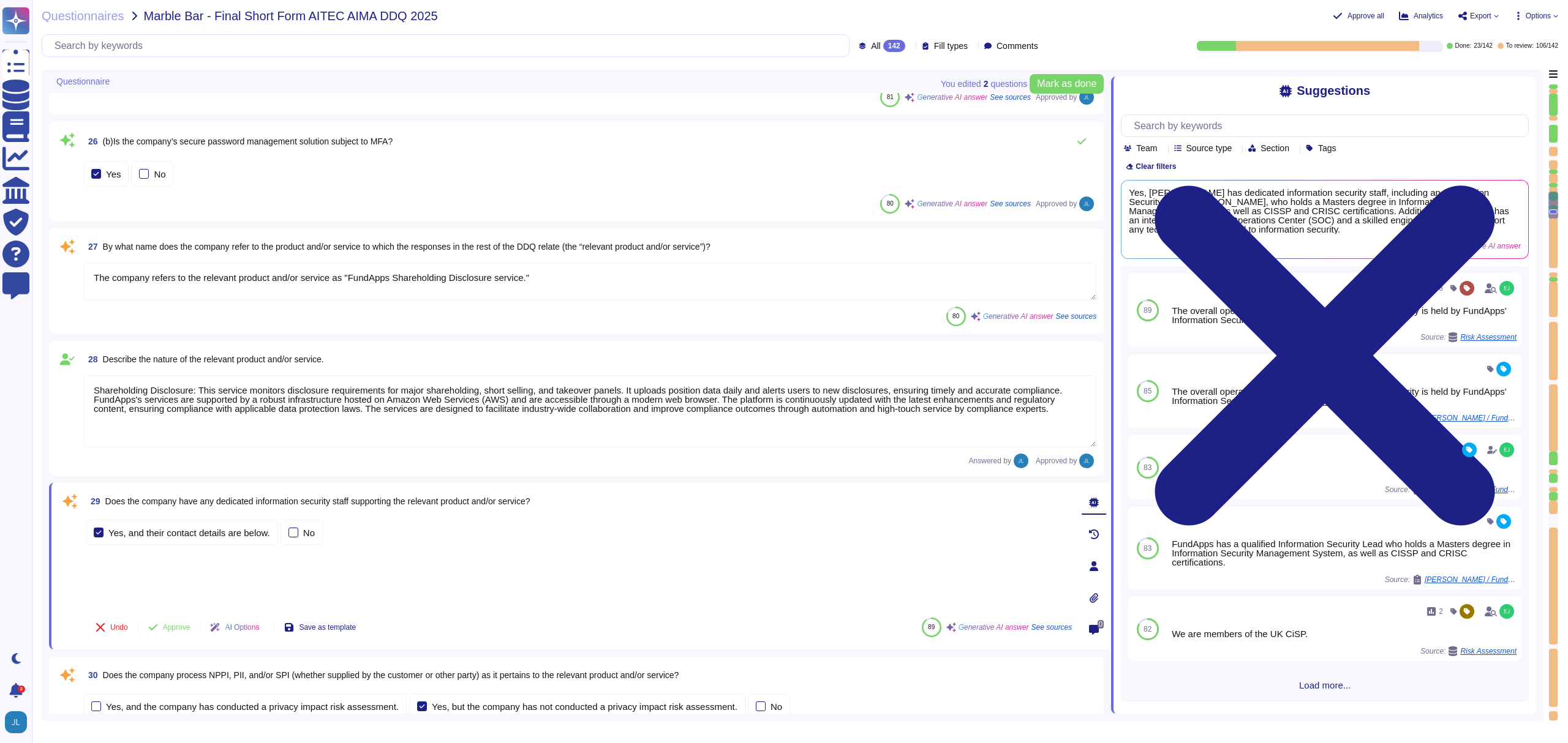
click at [447, 392] on textarea "Shareholding Disclosure: This service monitors disclosure requirements for majo…" at bounding box center [590, 411] width 1013 height 72
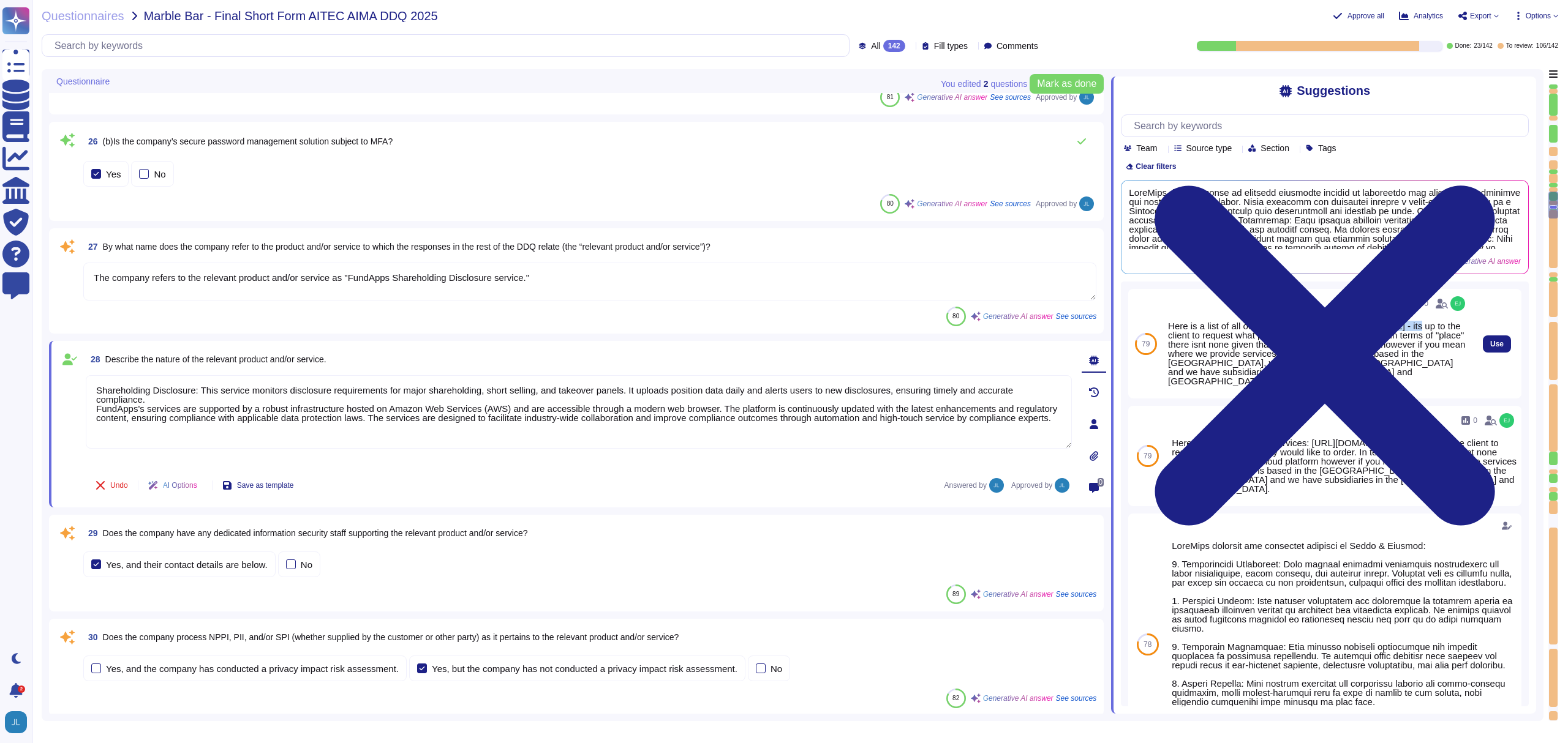
drag, startPoint x: 1311, startPoint y: 325, endPoint x: 1417, endPoint y: 329, distance: 106.1
click at [1417, 329] on div "Here is a list of all of our services: [URL][DOMAIN_NAME] - its up to the clien…" at bounding box center [1317, 353] width 299 height 64
copy div "[URL][DOMAIN_NAME]"
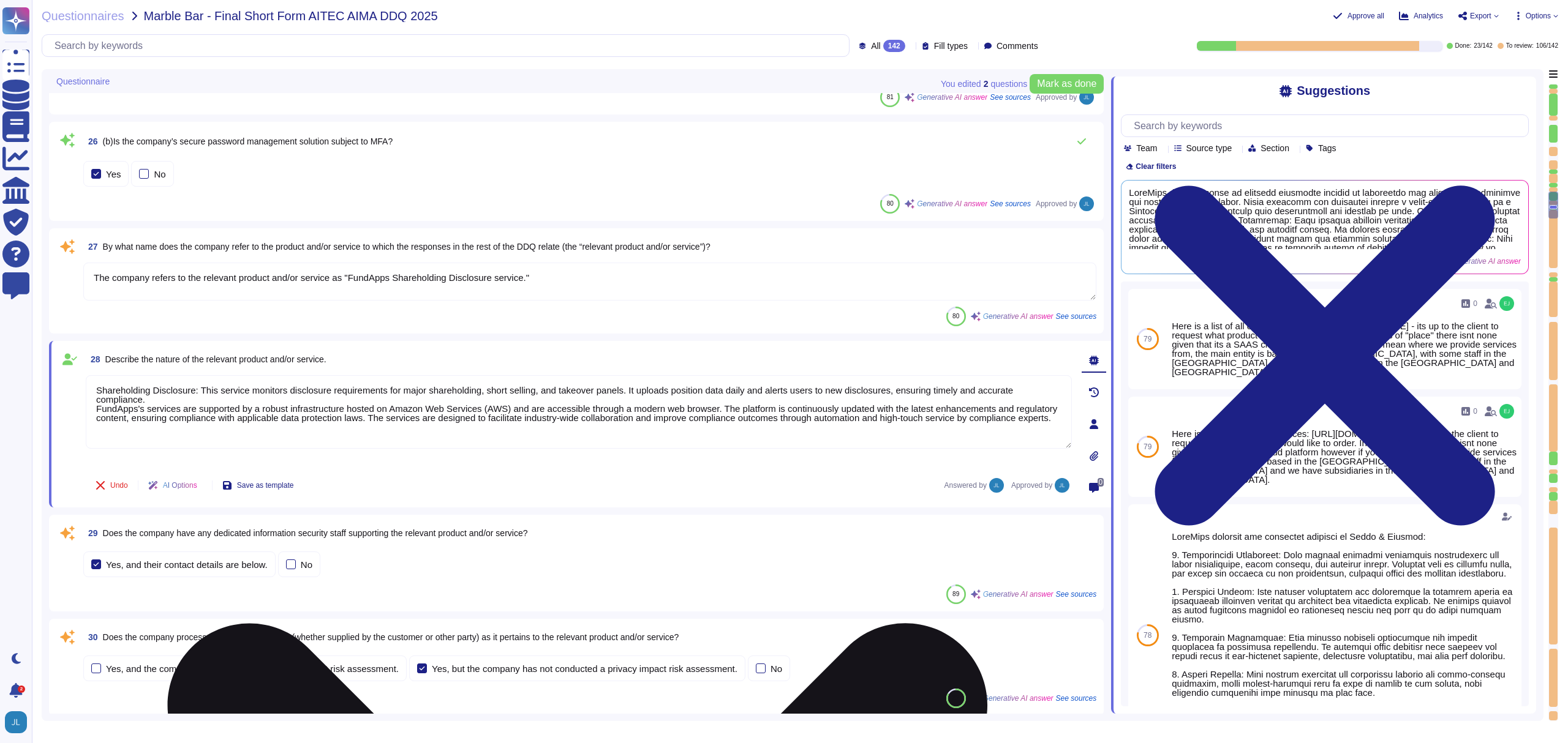
click at [167, 396] on textarea "Shareholding Disclosure: This service monitors disclosure requirements for majo…" at bounding box center [579, 412] width 986 height 73
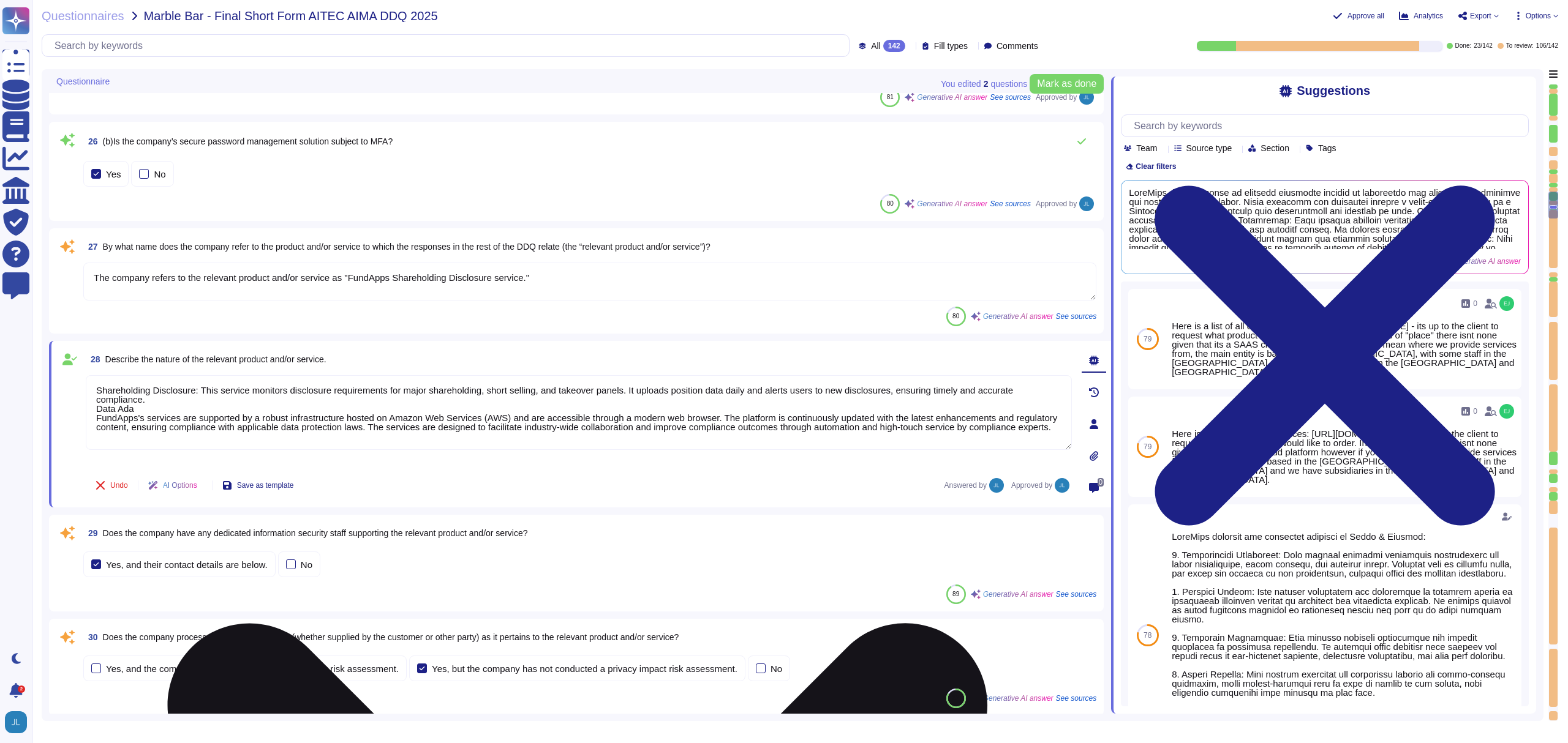
click at [151, 414] on textarea "Shareholding Disclosure: This service monitors disclosure requirements for majo…" at bounding box center [579, 412] width 986 height 75
click at [155, 410] on textarea "Shareholding Disclosure: This service monitors disclosure requirements for majo…" at bounding box center [579, 412] width 986 height 75
paste textarea "The service takes a CSV file of client positions and instrument references, loo…"
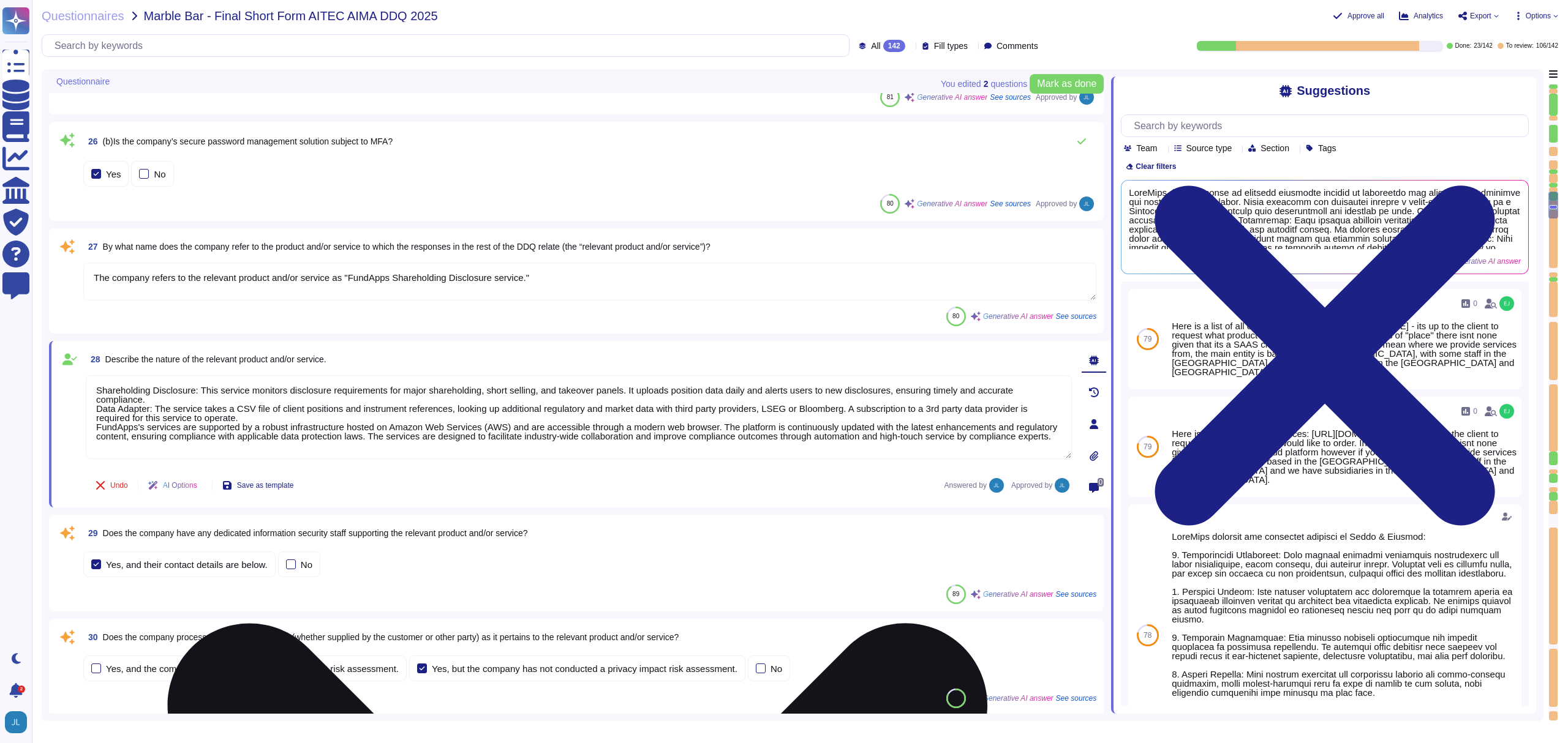
click at [357, 447] on textarea "Shareholding Disclosure: This service monitors disclosure requirements for majo…" at bounding box center [579, 417] width 986 height 84
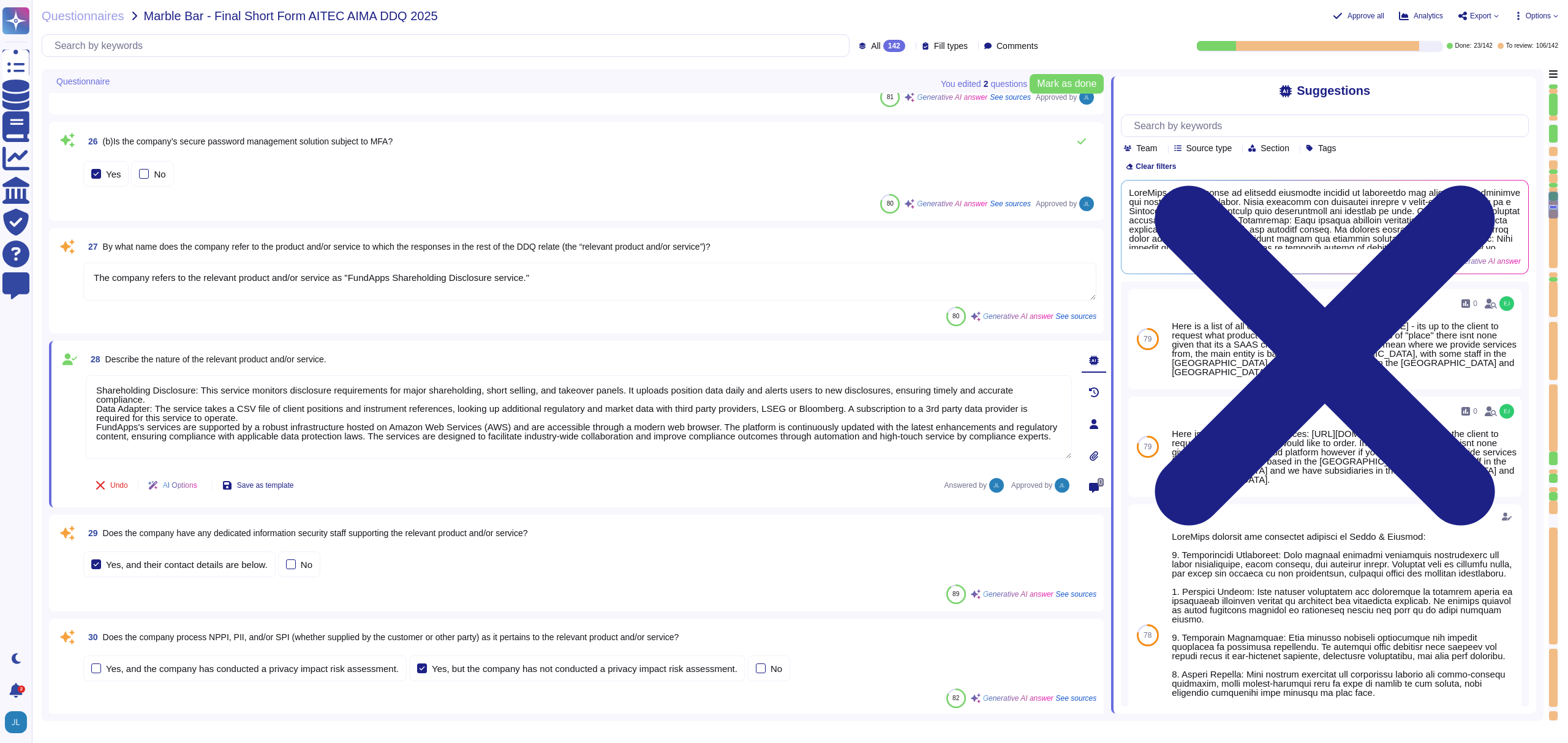
type textarea "Shareholding Disclosure: This service monitors disclosure requirements for majo…"
click at [296, 564] on div at bounding box center [291, 564] width 10 height 10
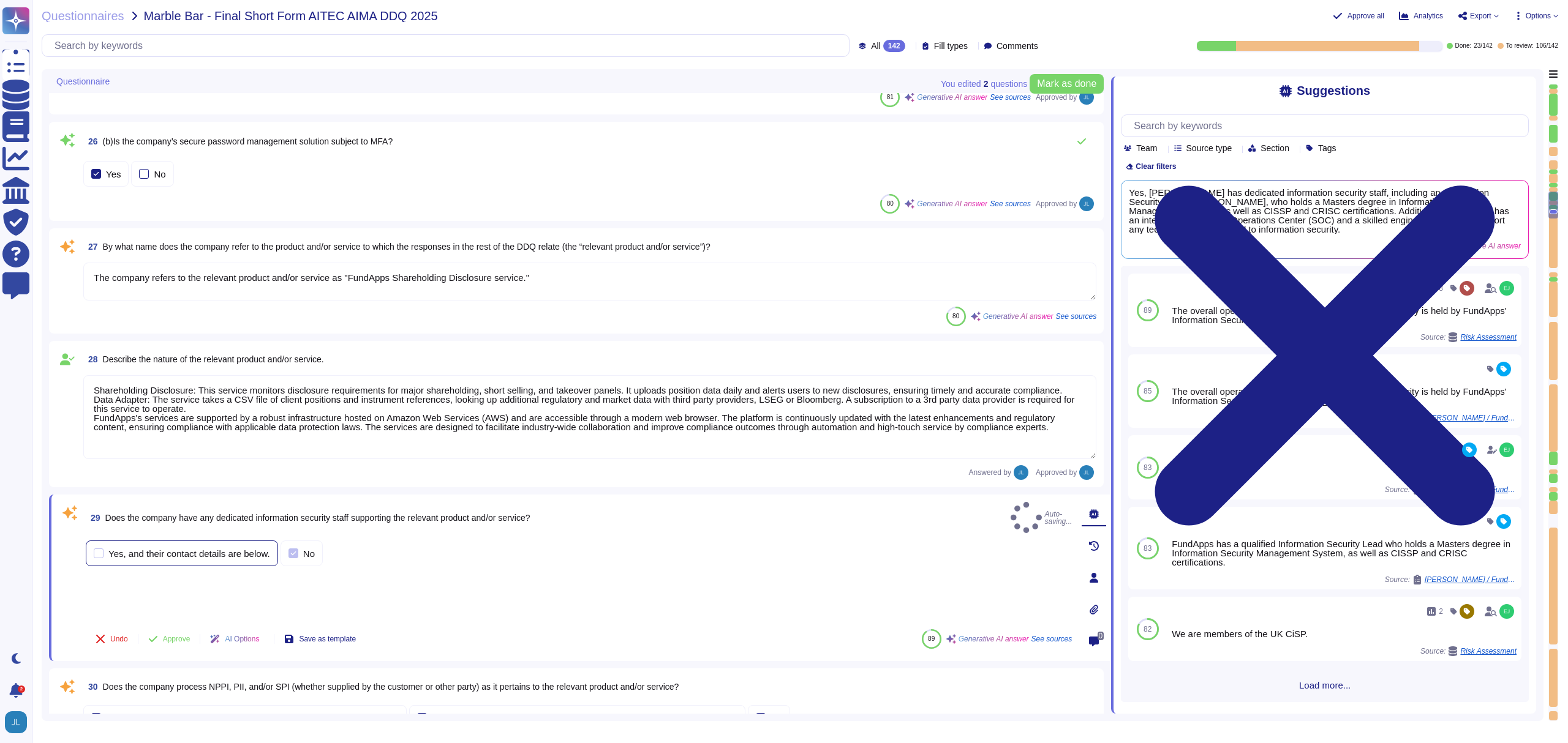
click at [185, 549] on div "Yes, and their contact details are below." at bounding box center [189, 554] width 162 height 9
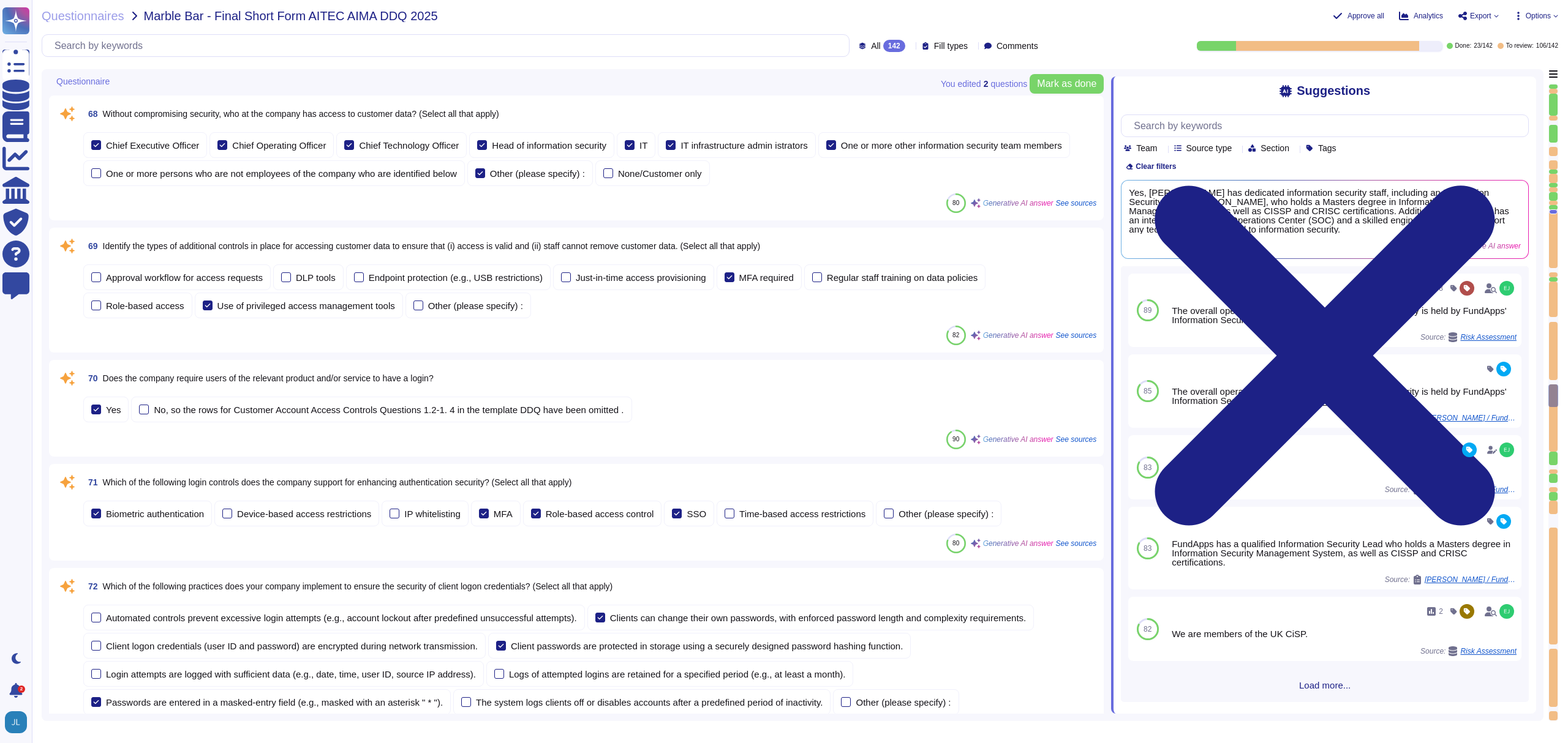
scroll to position [7273, 0]
click at [251, 380] on span "Does the company require users of the relevant product and/or service to have a…" at bounding box center [268, 378] width 331 height 10
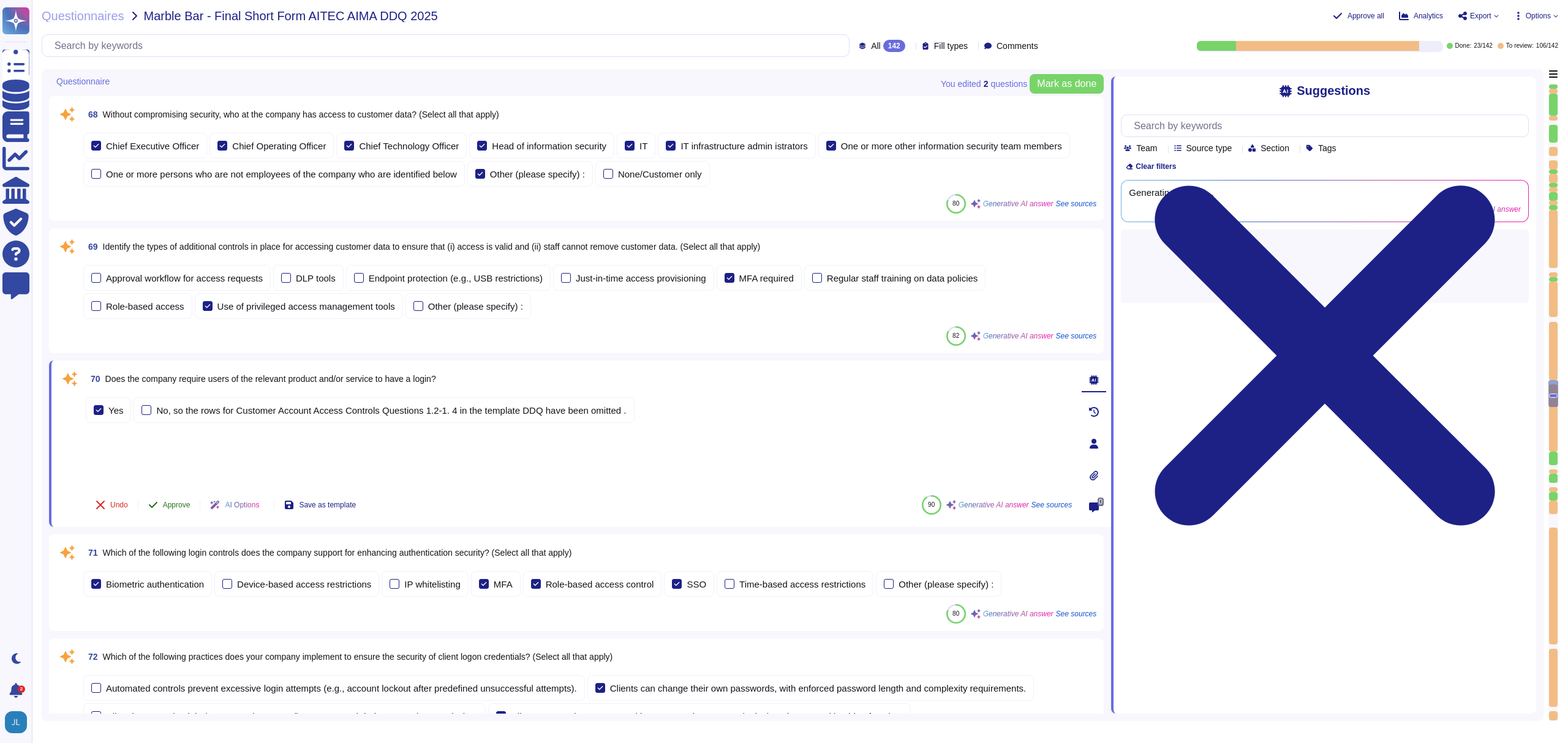
click at [172, 502] on span "Approve" at bounding box center [176, 505] width 27 height 7
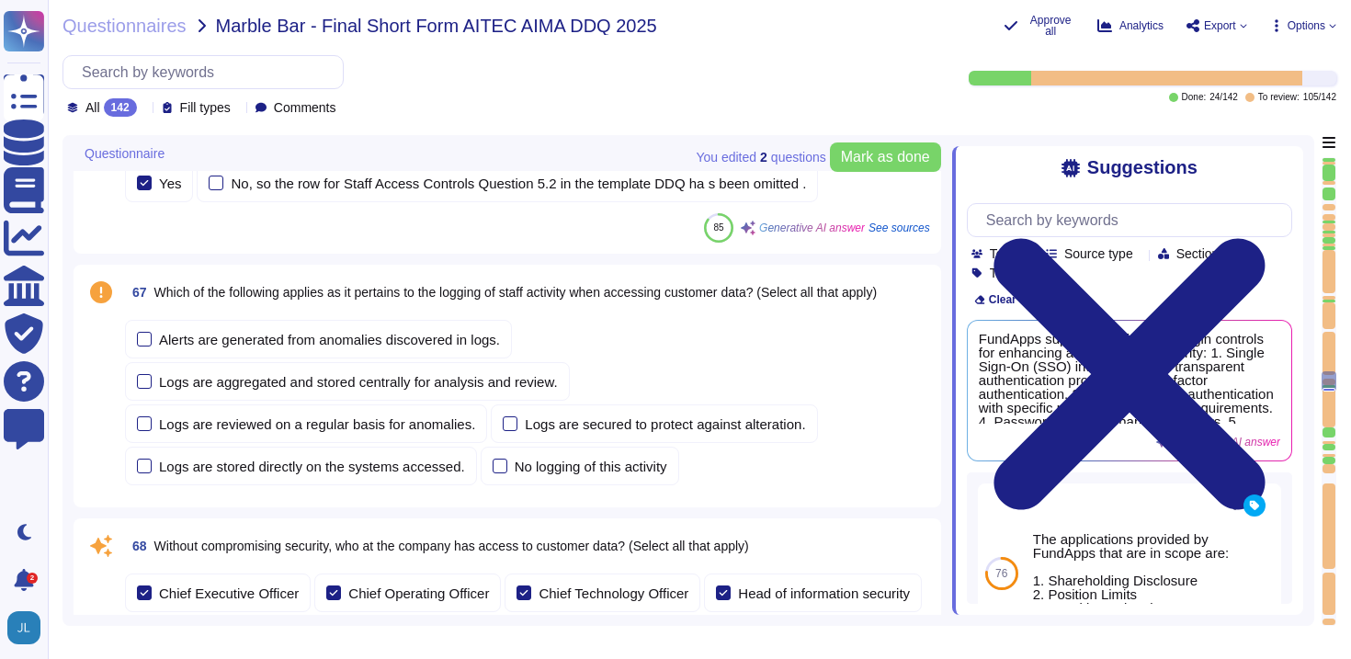
scroll to position [10710, 0]
